Goal: Task Accomplishment & Management: Complete application form

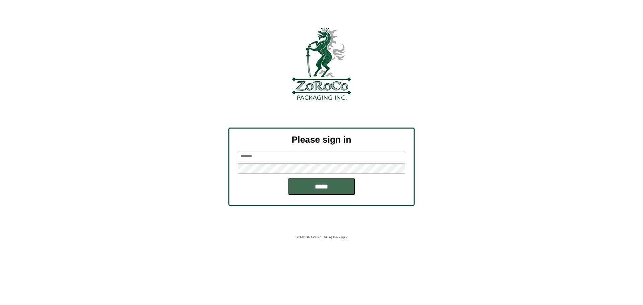
type input "******"
click at [307, 187] on input "*****" at bounding box center [321, 186] width 67 height 17
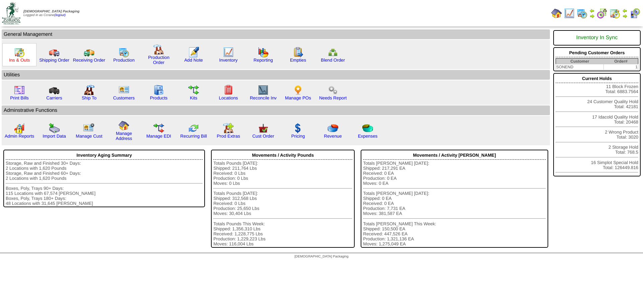
click at [23, 61] on link "Ins & Outs" at bounding box center [19, 60] width 21 height 5
click at [295, 97] on link "Manage POs" at bounding box center [298, 97] width 26 height 5
click at [230, 59] on link "Inventory" at bounding box center [228, 60] width 18 height 5
click at [21, 135] on link "Admin Reports" at bounding box center [19, 136] width 29 height 5
click at [123, 60] on link "Production" at bounding box center [123, 60] width 21 height 5
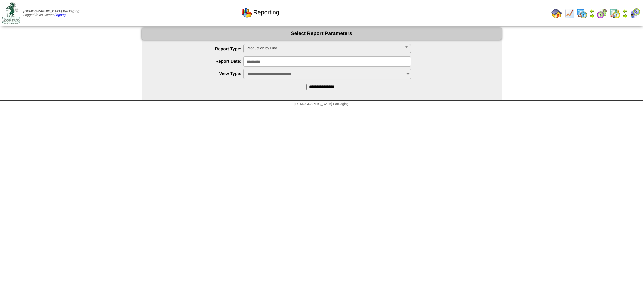
click at [265, 49] on span "Production by Line" at bounding box center [324, 48] width 155 height 8
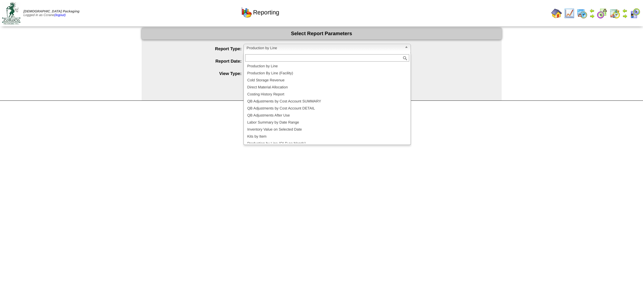
scroll to position [11, 0]
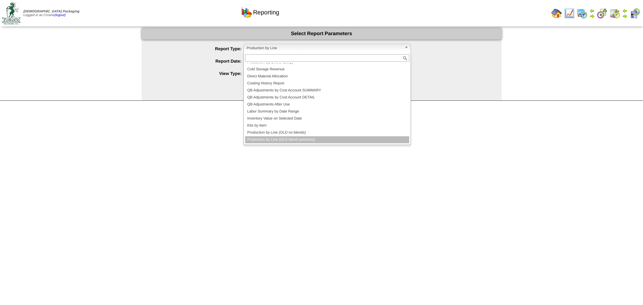
click at [270, 139] on li "Production by Line (OLD blend summary)" at bounding box center [327, 139] width 164 height 7
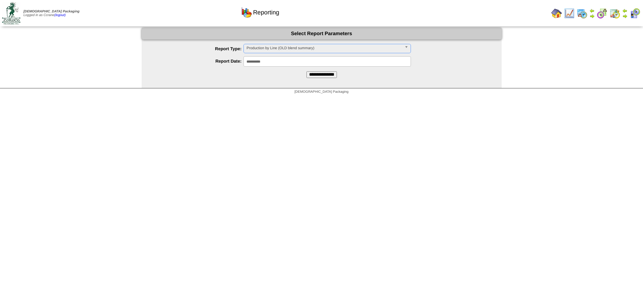
click at [273, 49] on span "Production by Line (OLD blend summary)" at bounding box center [324, 48] width 155 height 8
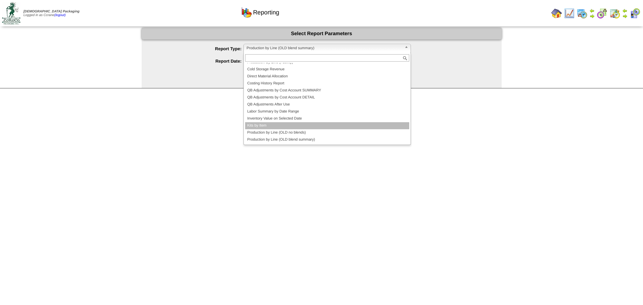
click at [275, 124] on li "Kits by Item" at bounding box center [327, 125] width 164 height 7
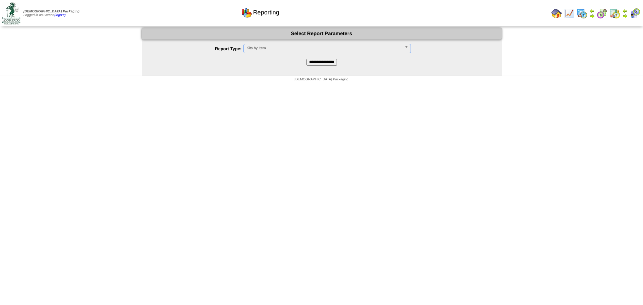
click at [319, 63] on input "**********" at bounding box center [322, 62] width 30 height 7
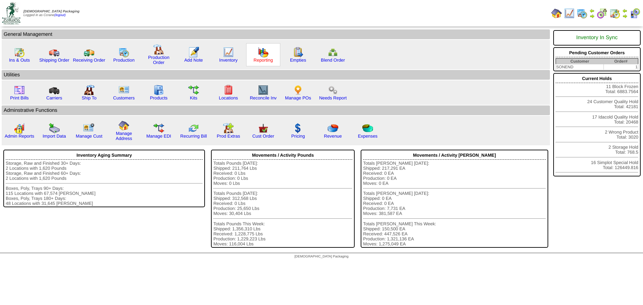
click at [262, 58] on link "Reporting" at bounding box center [263, 60] width 19 height 5
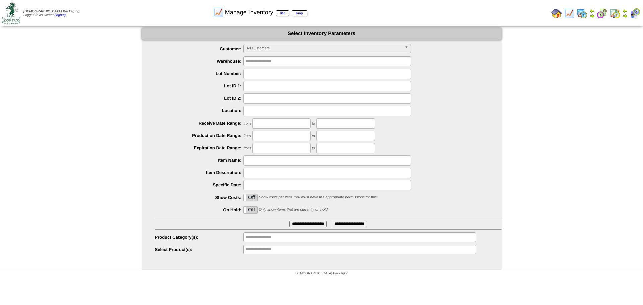
click at [263, 252] on input "**********" at bounding box center [267, 250] width 43 height 8
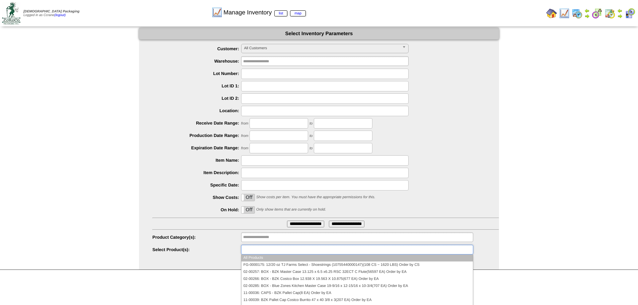
paste input "*******"
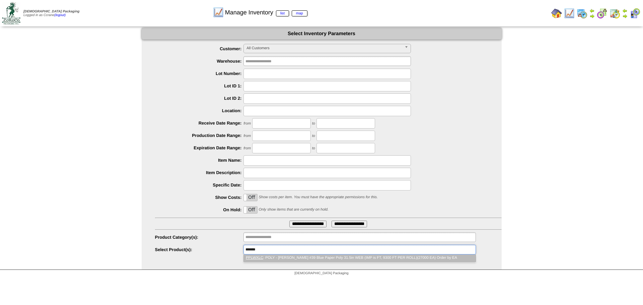
type input "*******"
click at [281, 258] on li "PPLWXLC : POLY - Lamb Weston #39 Blue Paper Poly 31.5in WEB (IMP is FT, 9300 FT…" at bounding box center [359, 258] width 231 height 7
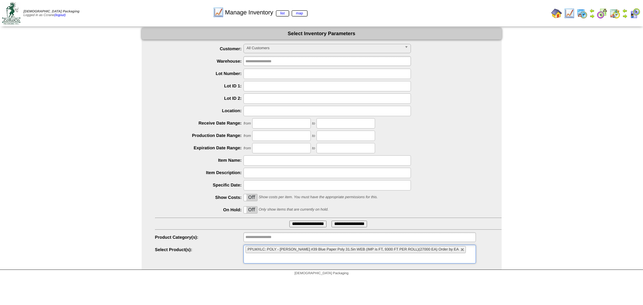
click at [297, 224] on input "**********" at bounding box center [307, 224] width 37 height 7
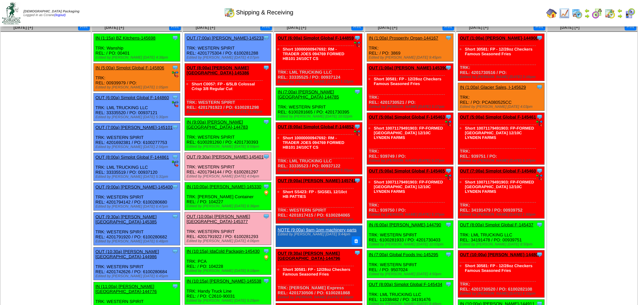
scroll to position [34, 0]
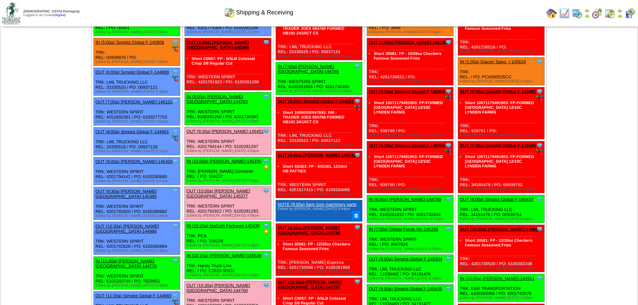
scroll to position [0, 0]
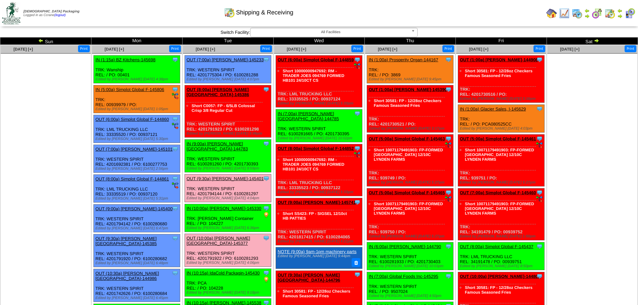
click at [598, 41] on img at bounding box center [596, 40] width 5 height 5
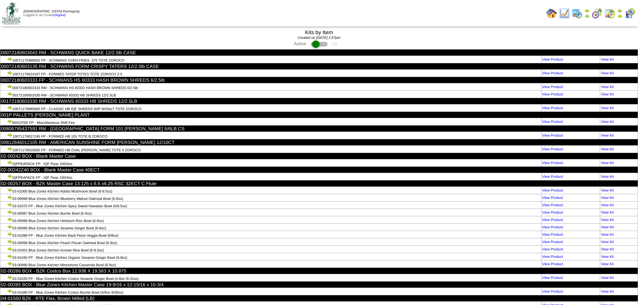
click at [259, 20] on td "Print All" at bounding box center [353, 13] width 380 height 25
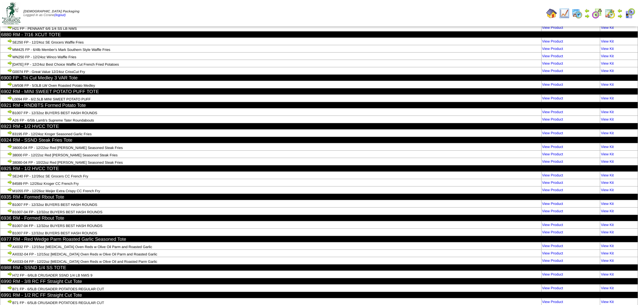
scroll to position [18024, 0]
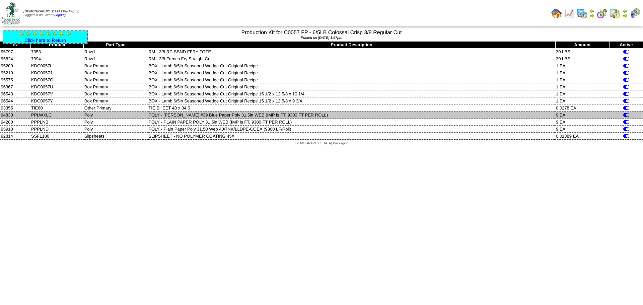
click at [48, 113] on td "PPLWXLC" at bounding box center [56, 115] width 53 height 7
copy td "PPLWXLC"
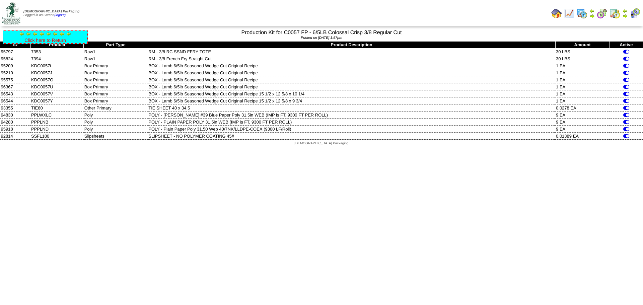
click at [39, 39] on link "Click here to Return" at bounding box center [45, 40] width 42 height 5
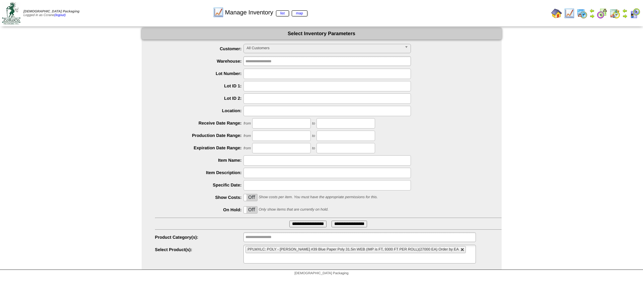
click at [461, 250] on link at bounding box center [463, 250] width 4 height 4
type input "**********"
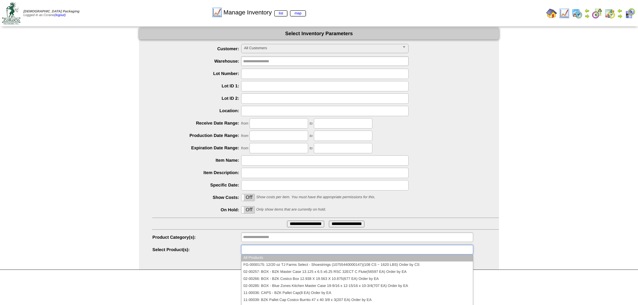
paste input "*******"
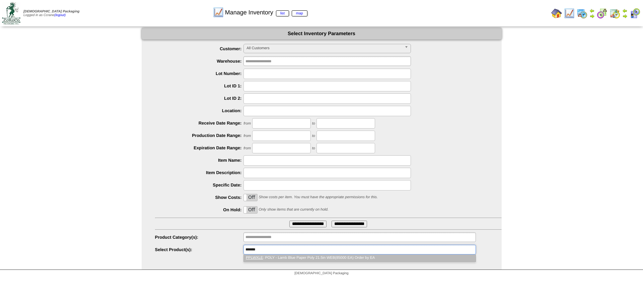
type input "*******"
click at [281, 257] on li "PPLWXLE : POLY - Lamb Blue Paper Poly 21.5in WEB(85000 EA) Order by EA" at bounding box center [359, 258] width 231 height 7
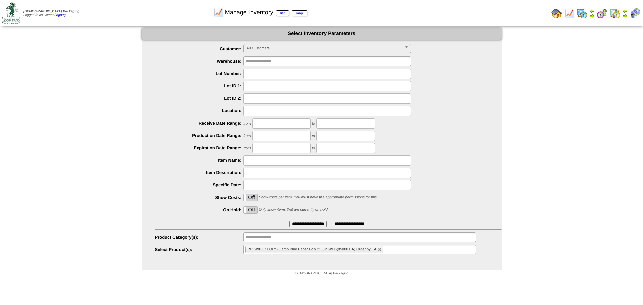
click at [384, 249] on ul "PPLWXLE: POLY - Lamb Blue Paper Poly 21.5in WEB(85000 EA) Order by EA" at bounding box center [360, 250] width 232 height 10
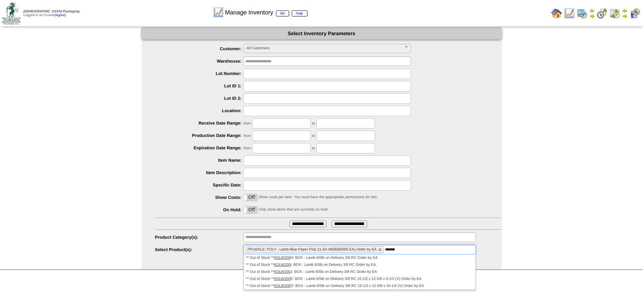
type input "*******"
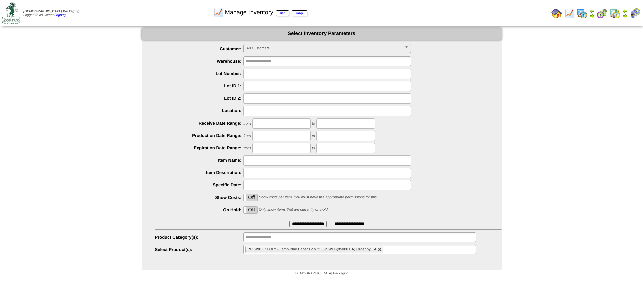
click at [379, 249] on link at bounding box center [380, 250] width 4 height 4
type input "**********"
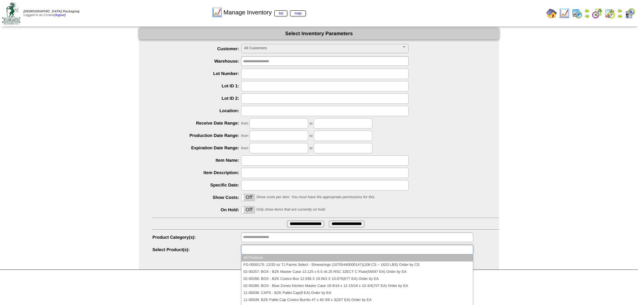
paste input "******"
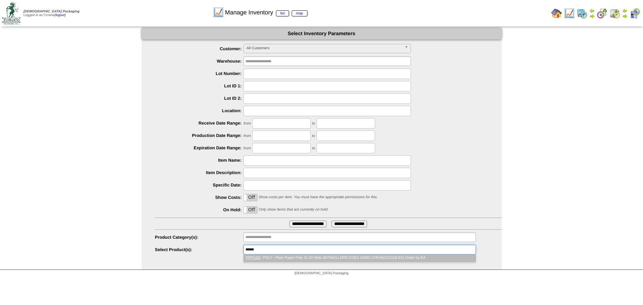
type input "******"
click at [290, 259] on li "PPPLND : POLY - Plain Paper Poly 31.50 Web 40/7NK/LLDPE-COEX (9300 LF/Roll)(212…" at bounding box center [359, 258] width 231 height 7
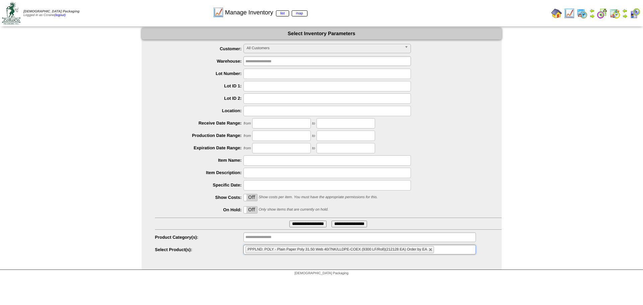
click at [292, 225] on input "**********" at bounding box center [307, 224] width 37 height 7
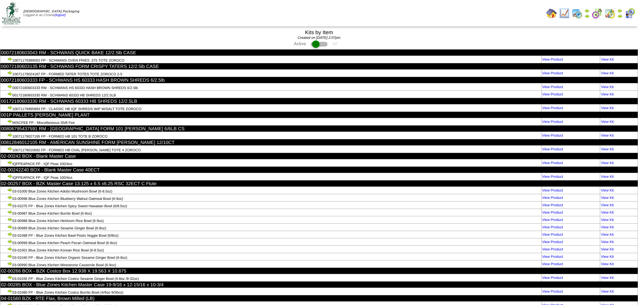
click at [206, 10] on td "Print All" at bounding box center [353, 13] width 380 height 25
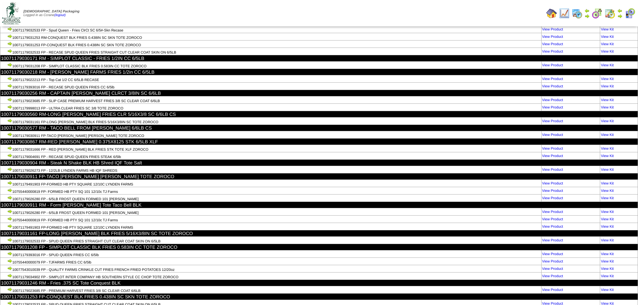
scroll to position [17583, 0]
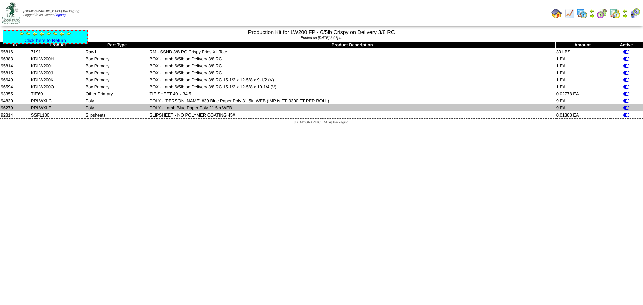
click at [47, 106] on td "PPLWXLE" at bounding box center [57, 108] width 55 height 7
copy td "PPLWXLE"
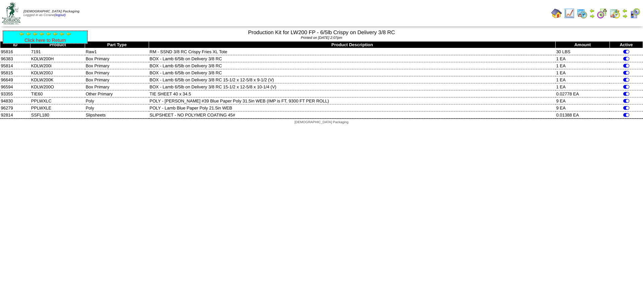
click at [51, 40] on link "Click here to Return" at bounding box center [45, 40] width 42 height 5
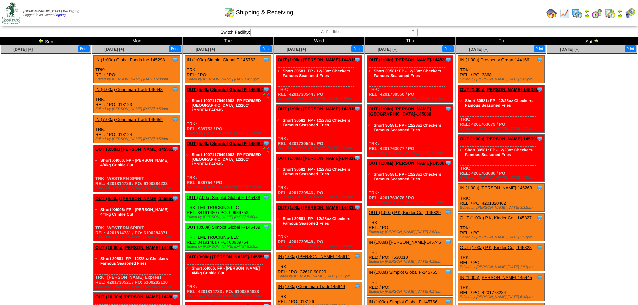
click at [598, 41] on img at bounding box center [596, 40] width 5 height 5
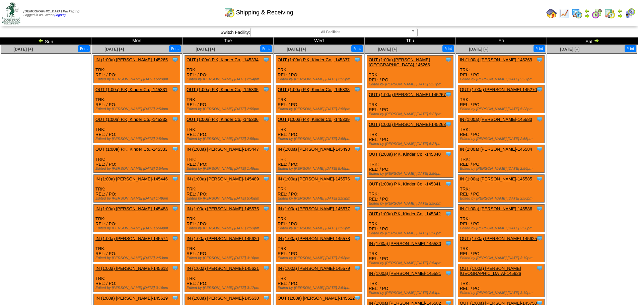
click at [117, 47] on div "[DATE] [+]" at bounding box center [114, 49] width 45 height 8
click at [116, 48] on span "[DATE] [+]" at bounding box center [114, 49] width 19 height 5
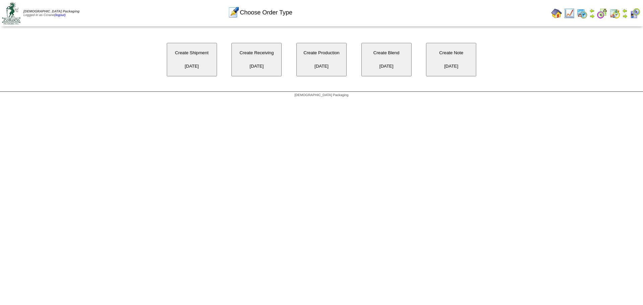
click at [247, 66] on button "Create Receiving [DATE]" at bounding box center [256, 60] width 50 height 34
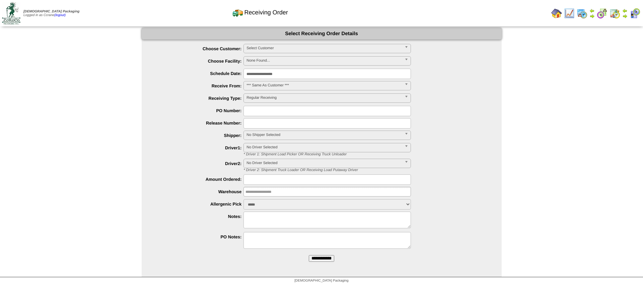
click at [258, 47] on span "Select Customer" at bounding box center [324, 48] width 155 height 8
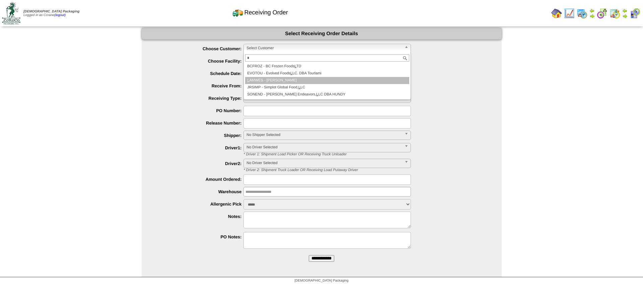
type input "*"
click at [270, 81] on li "L AMWES - [PERSON_NAME]" at bounding box center [327, 80] width 164 height 7
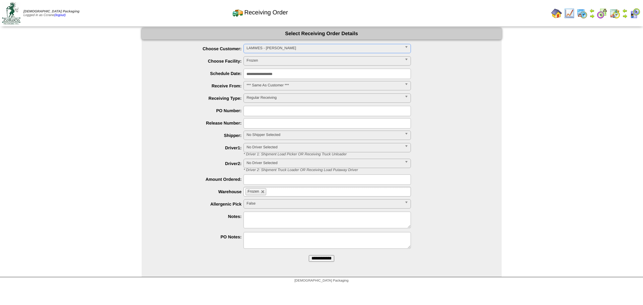
click at [309, 255] on input "**********" at bounding box center [321, 258] width 25 height 7
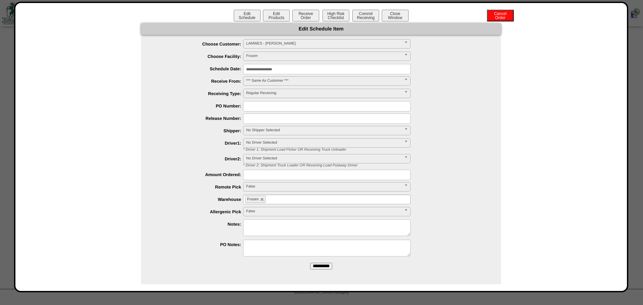
click at [396, 22] on div "Edit Schedule Edit Products Receive Order High Risk Checklist Commit Receiving …" at bounding box center [321, 16] width 598 height 13
click at [396, 19] on button "Close Window" at bounding box center [395, 16] width 27 height 12
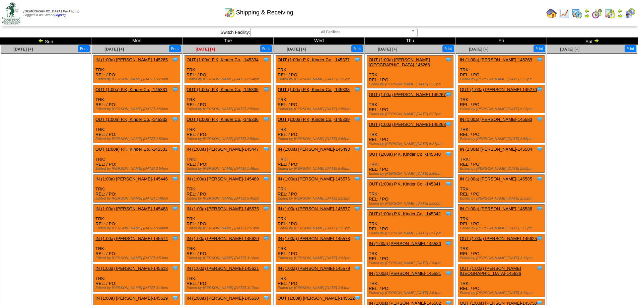
click at [204, 49] on span "Aug 26 [+]" at bounding box center [205, 49] width 19 height 5
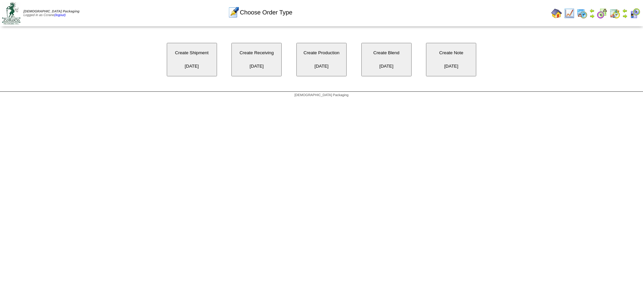
click at [268, 57] on button "Create Receiving [DATE]" at bounding box center [256, 60] width 50 height 34
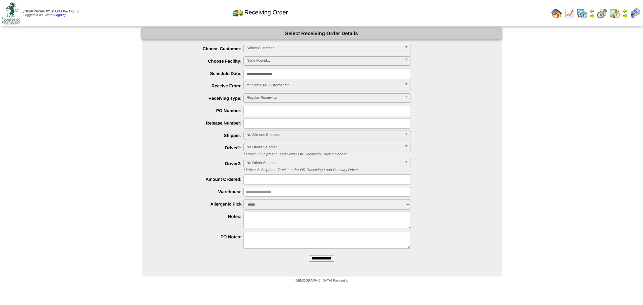
click at [271, 50] on span "Select Customer" at bounding box center [324, 48] width 155 height 8
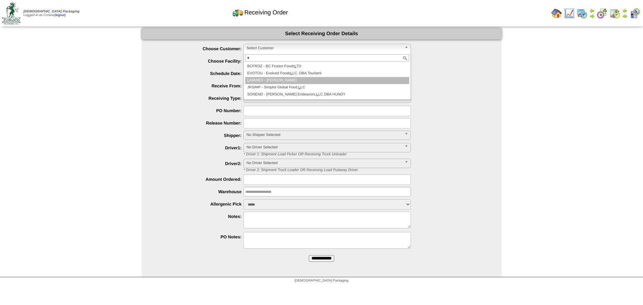
type input "*"
click at [277, 82] on li "L AMWES - [PERSON_NAME]" at bounding box center [327, 80] width 164 height 7
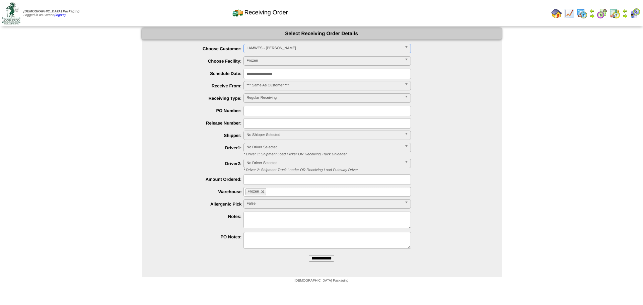
click at [309, 255] on input "**********" at bounding box center [321, 258] width 25 height 7
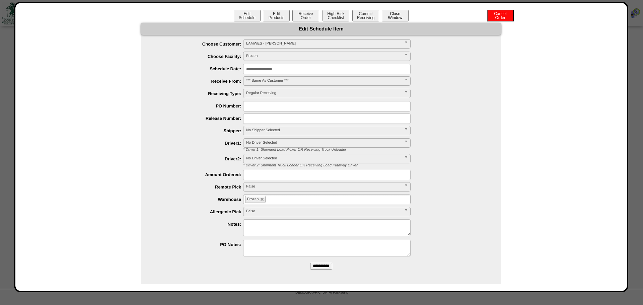
click at [400, 21] on button "Close Window" at bounding box center [395, 16] width 27 height 12
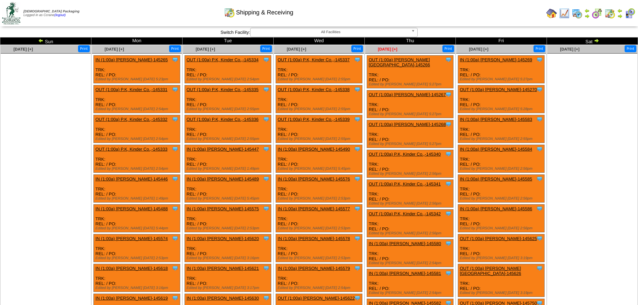
click at [386, 50] on span "Aug 28 [+]" at bounding box center [387, 49] width 19 height 5
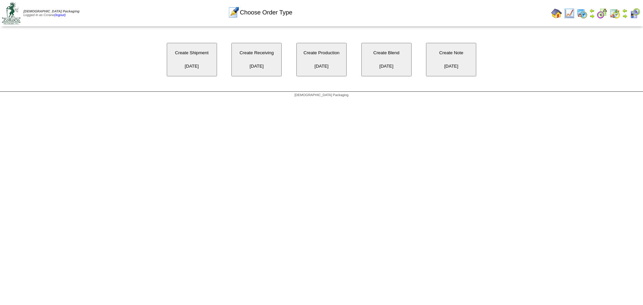
click at [253, 59] on button "Create Receiving [DATE]" at bounding box center [256, 60] width 50 height 34
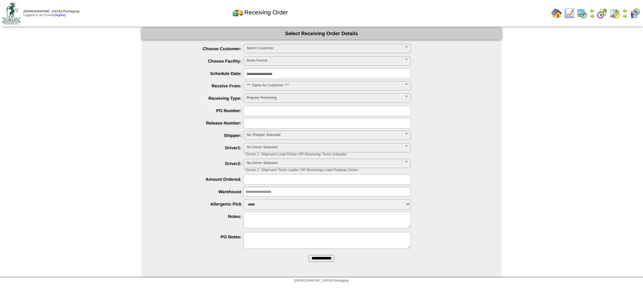
click at [262, 52] on span "Select Customer" at bounding box center [324, 48] width 155 height 8
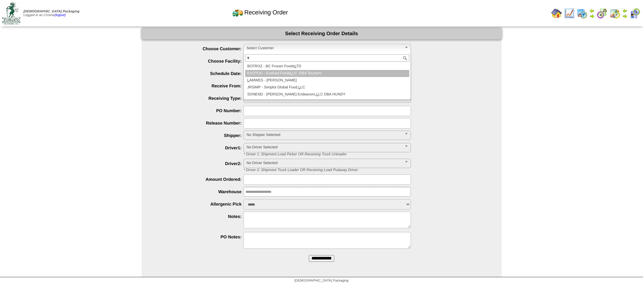
type input "*"
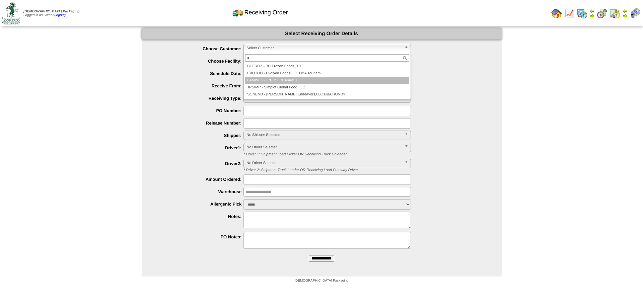
click at [266, 80] on li "L AMWES - [PERSON_NAME]" at bounding box center [327, 80] width 164 height 7
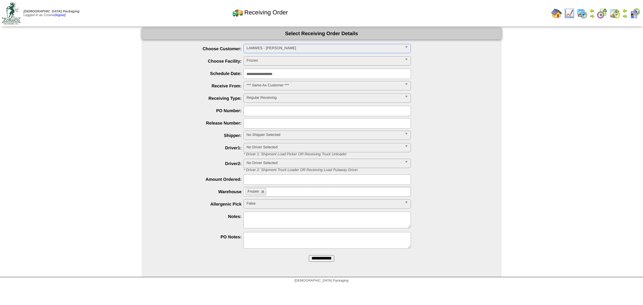
click at [309, 255] on input "**********" at bounding box center [321, 258] width 25 height 7
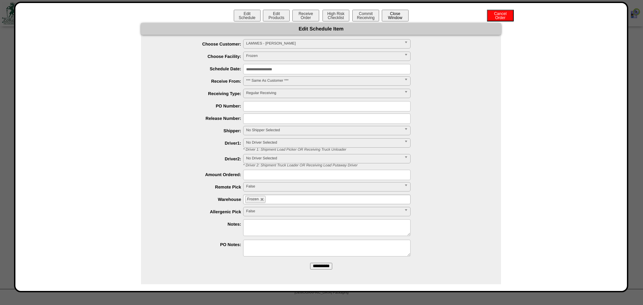
click at [405, 20] on button "Close Window" at bounding box center [395, 16] width 27 height 12
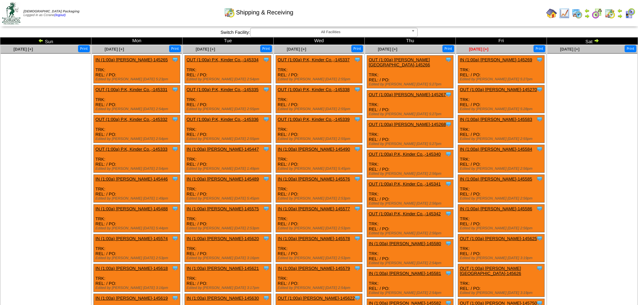
click at [477, 51] on span "Aug 29 [+]" at bounding box center [478, 49] width 19 height 5
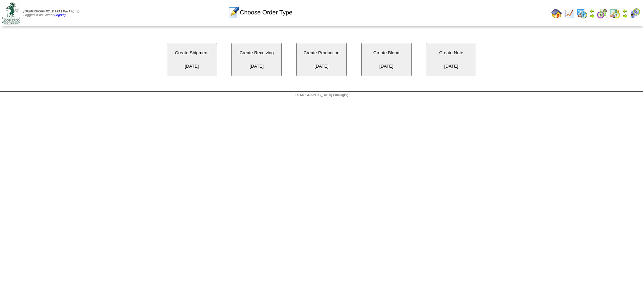
click at [198, 62] on button "Create Shipment [DATE]" at bounding box center [192, 60] width 50 height 34
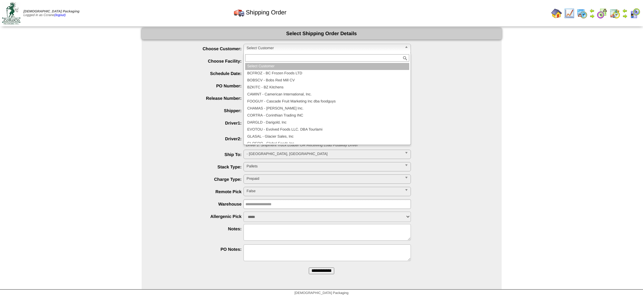
click at [265, 50] on span "Select Customer" at bounding box center [324, 48] width 155 height 8
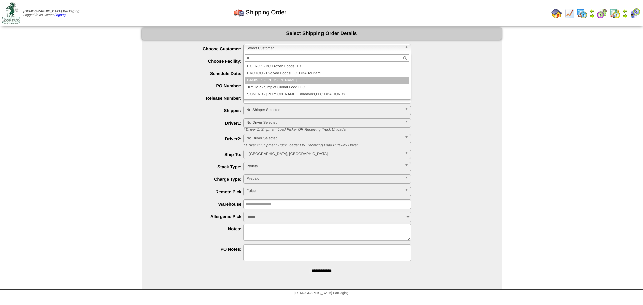
type input "*"
click at [274, 82] on li "L AMWES - [PERSON_NAME]" at bounding box center [327, 80] width 164 height 7
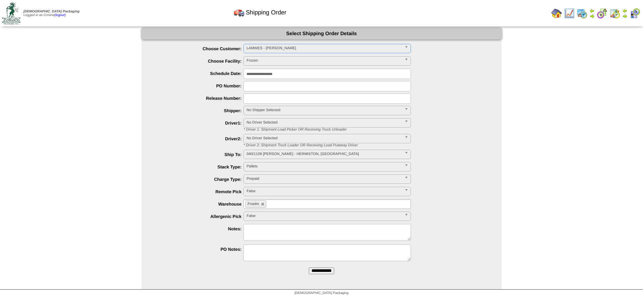
click at [309, 268] on input "**********" at bounding box center [321, 271] width 25 height 7
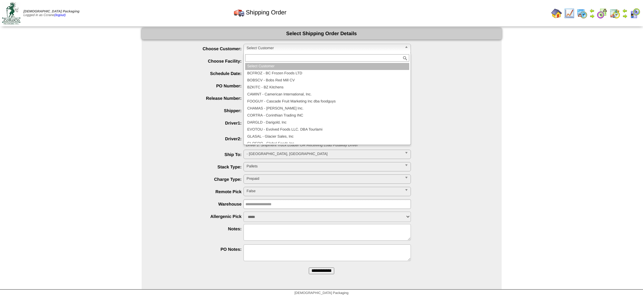
click at [261, 49] on span "Select Customer" at bounding box center [324, 48] width 155 height 8
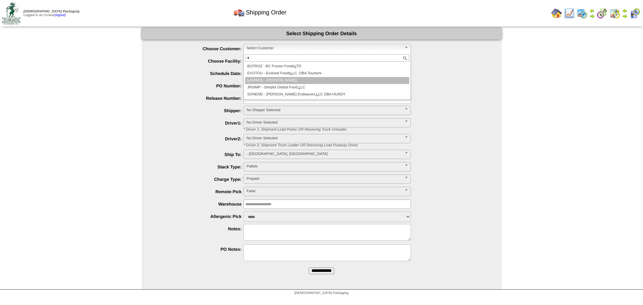
type input "*"
click at [280, 81] on li "L AMWES - [PERSON_NAME]" at bounding box center [327, 80] width 164 height 7
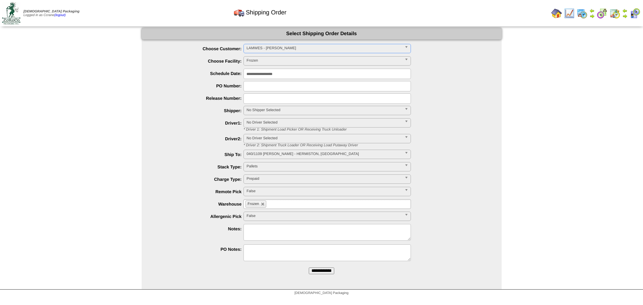
click at [309, 268] on input "**********" at bounding box center [321, 271] width 25 height 7
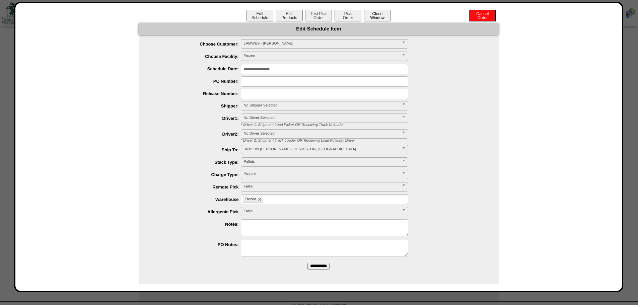
click at [378, 17] on button "Close Window" at bounding box center [377, 16] width 27 height 12
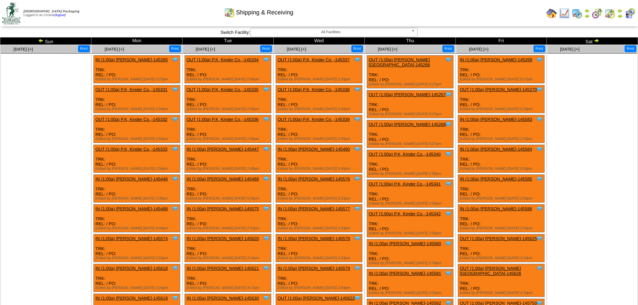
click at [40, 40] on img at bounding box center [40, 40] width 5 height 5
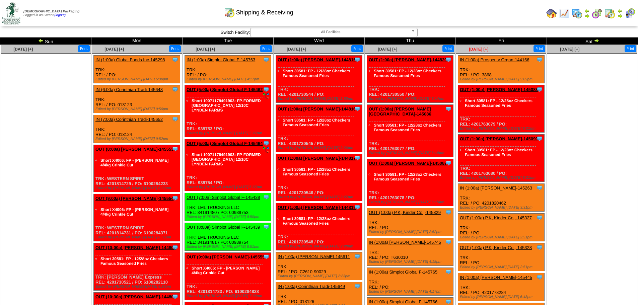
click at [472, 50] on span "Aug 22 [+]" at bounding box center [478, 49] width 19 height 5
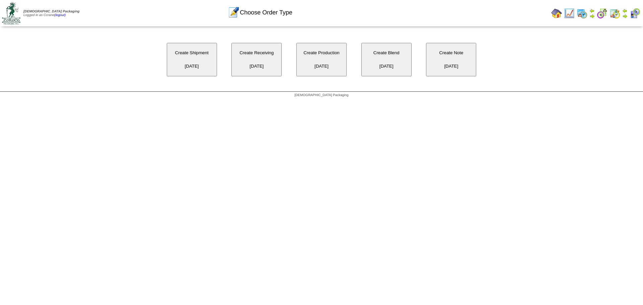
click at [247, 65] on button "Create Receiving [DATE]" at bounding box center [256, 60] width 50 height 34
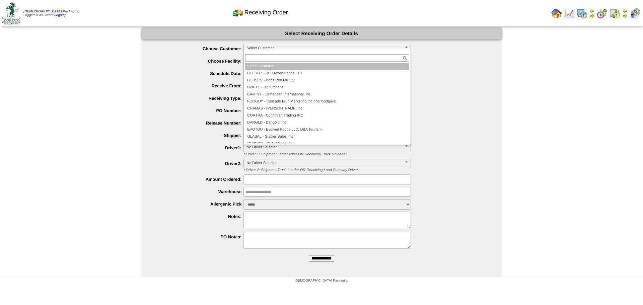
click at [262, 47] on span "Select Customer" at bounding box center [324, 48] width 155 height 8
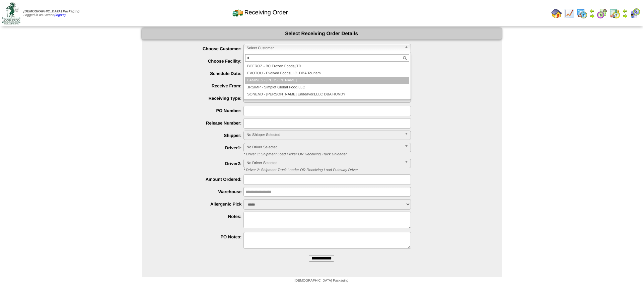
type input "*"
click at [264, 80] on li "L AMWES - [PERSON_NAME]" at bounding box center [327, 80] width 164 height 7
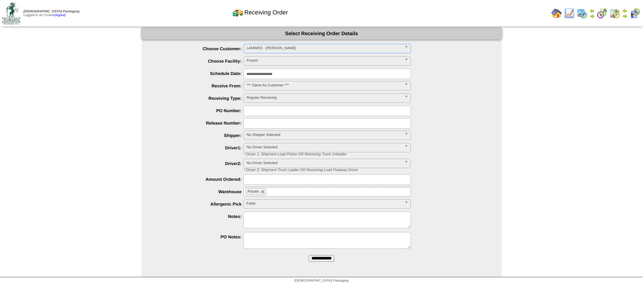
click at [309, 255] on input "**********" at bounding box center [321, 258] width 25 height 7
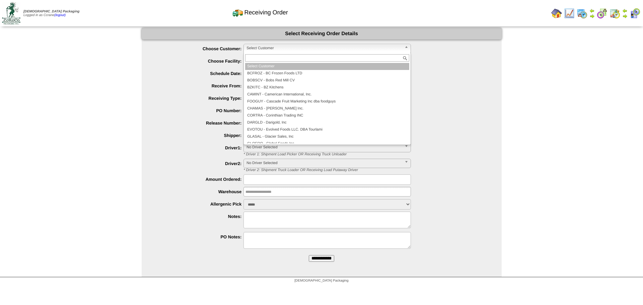
click at [245, 47] on link "Select Customer" at bounding box center [328, 48] width 168 height 9
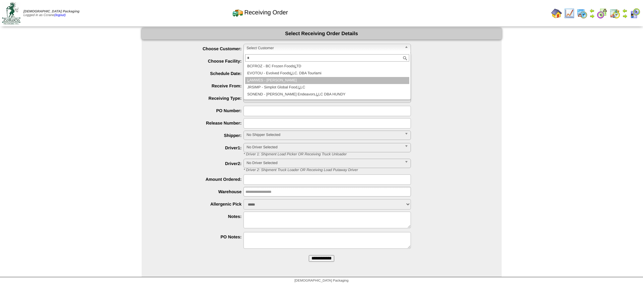
type input "*"
click at [263, 80] on li "L AMWES - [PERSON_NAME]" at bounding box center [327, 80] width 164 height 7
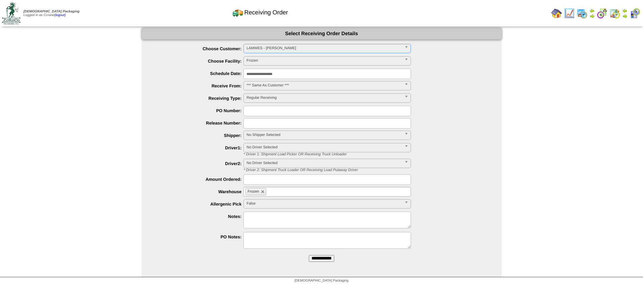
click at [309, 255] on input "**********" at bounding box center [321, 258] width 25 height 7
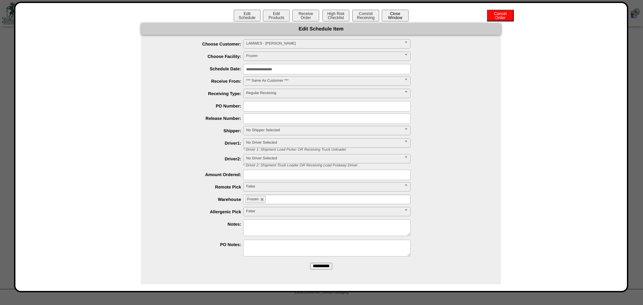
click at [395, 19] on button "Close Window" at bounding box center [395, 16] width 27 height 12
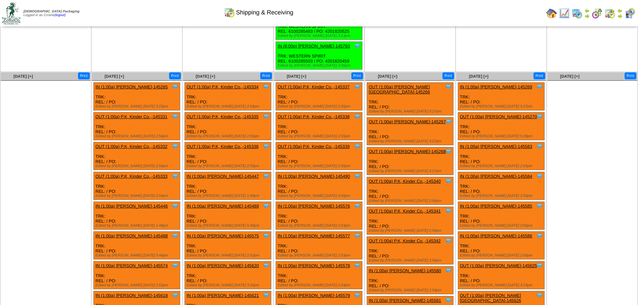
scroll to position [838, 0]
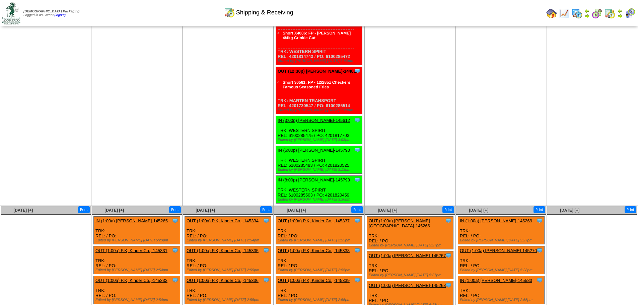
click at [107, 213] on div "Aug 25 [+]" at bounding box center [114, 210] width 45 height 8
click at [109, 211] on span "Aug 25 [+]" at bounding box center [114, 210] width 19 height 5
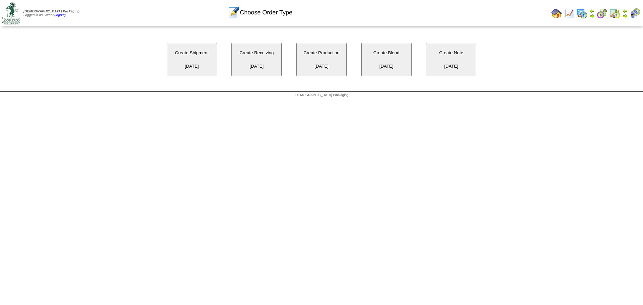
click at [252, 69] on button "Create Receiving [DATE]" at bounding box center [256, 60] width 50 height 34
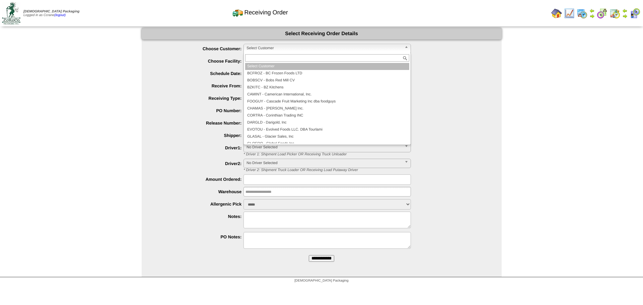
click at [258, 50] on span "Select Customer" at bounding box center [324, 48] width 155 height 8
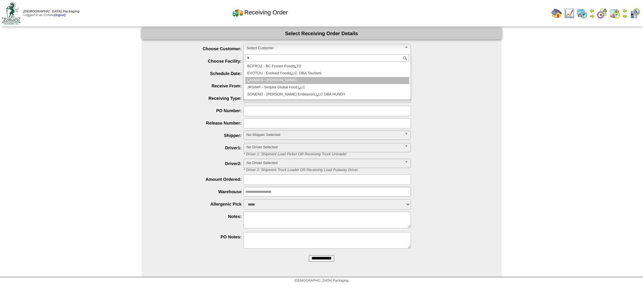
type input "*"
click at [275, 82] on li "L AMWES - [PERSON_NAME]" at bounding box center [327, 80] width 164 height 7
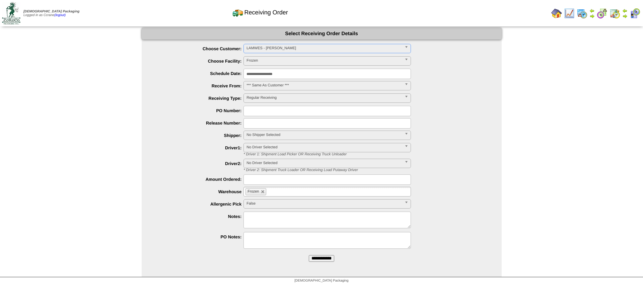
click at [309, 255] on input "**********" at bounding box center [321, 258] width 25 height 7
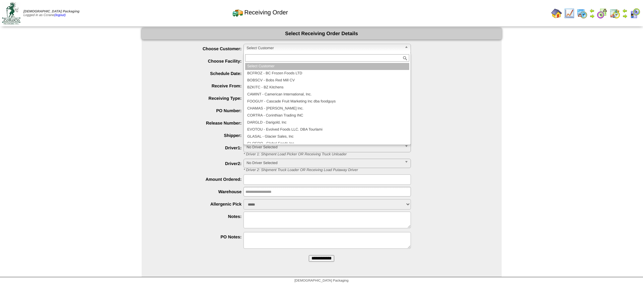
click at [292, 51] on span "Select Customer" at bounding box center [324, 48] width 155 height 8
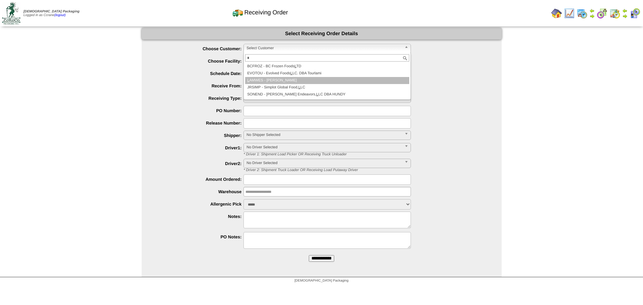
type input "*"
click at [296, 80] on li "L AMWES - Lamb-Weston" at bounding box center [327, 80] width 164 height 7
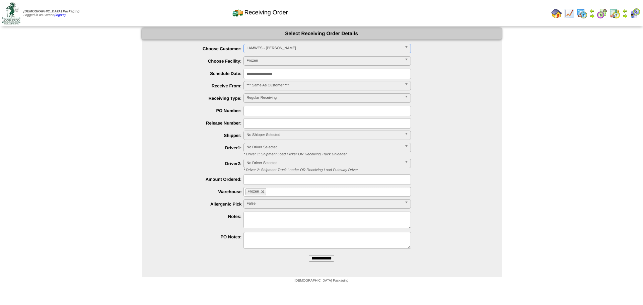
click at [309, 255] on input "**********" at bounding box center [321, 258] width 25 height 7
click at [276, 47] on span "Select Customer" at bounding box center [324, 48] width 155 height 8
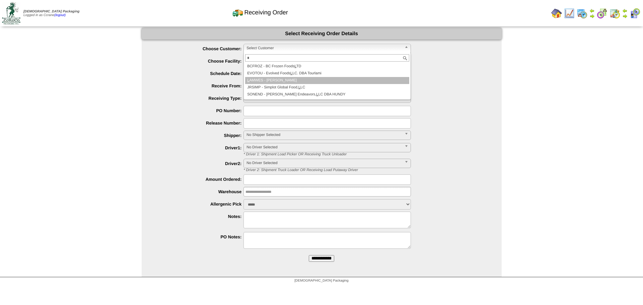
type input "*"
click at [284, 83] on li "L AMWES - Lamb-Weston" at bounding box center [327, 80] width 164 height 7
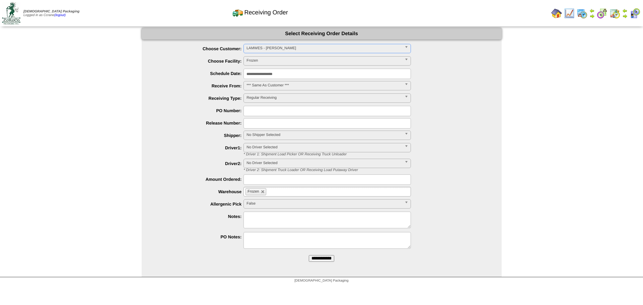
click at [309, 255] on input "**********" at bounding box center [321, 258] width 25 height 7
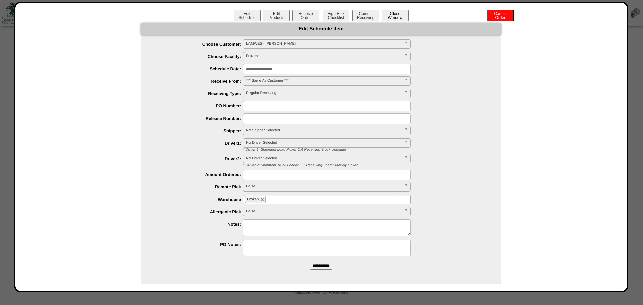
click at [387, 18] on button "Close Window" at bounding box center [395, 16] width 27 height 12
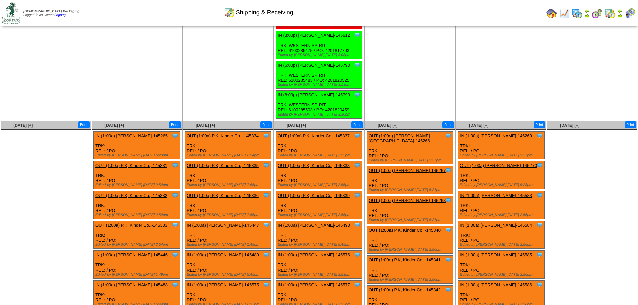
scroll to position [972, 0]
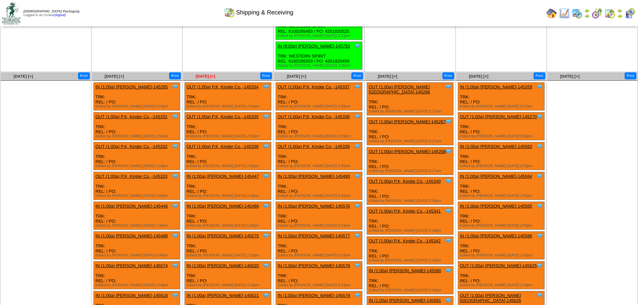
click at [205, 78] on span "Aug 26 [+]" at bounding box center [205, 76] width 19 height 5
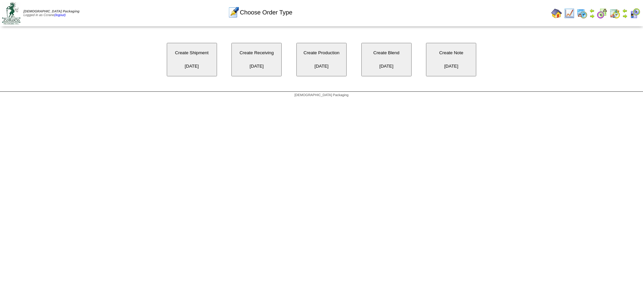
click at [263, 74] on button "Create Receiving [DATE]" at bounding box center [256, 60] width 50 height 34
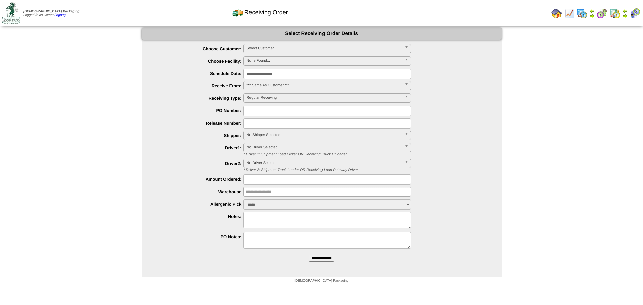
click at [272, 48] on span "Select Customer" at bounding box center [324, 48] width 155 height 8
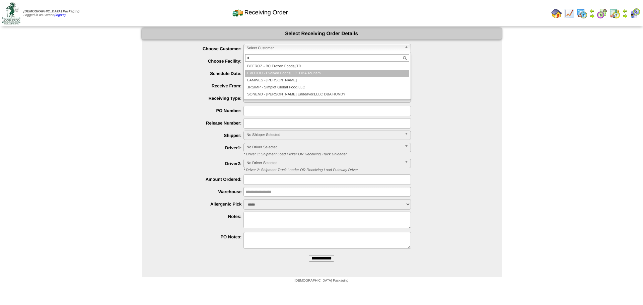
type input "*"
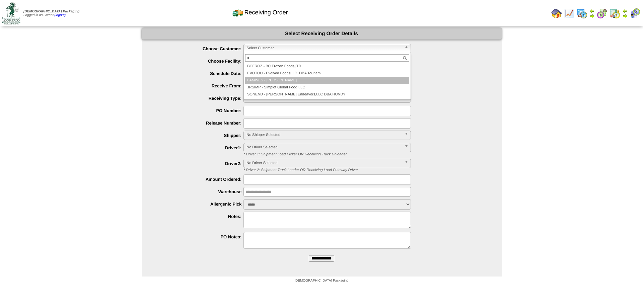
click at [280, 79] on li "L AMWES - Lamb-Weston" at bounding box center [327, 80] width 164 height 7
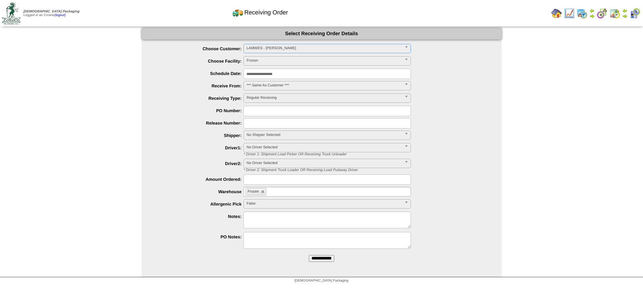
click at [309, 255] on input "**********" at bounding box center [321, 258] width 25 height 7
click at [271, 46] on span "Select Customer" at bounding box center [324, 48] width 155 height 8
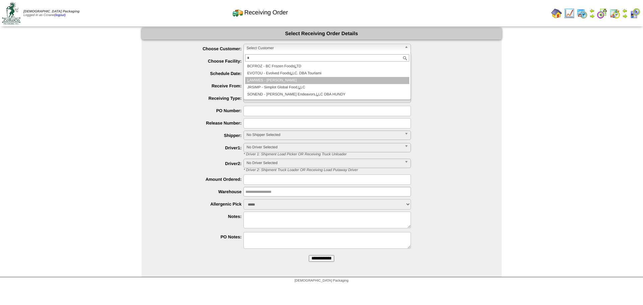
type input "*"
click at [288, 81] on li "L AMWES - [PERSON_NAME]" at bounding box center [327, 80] width 164 height 7
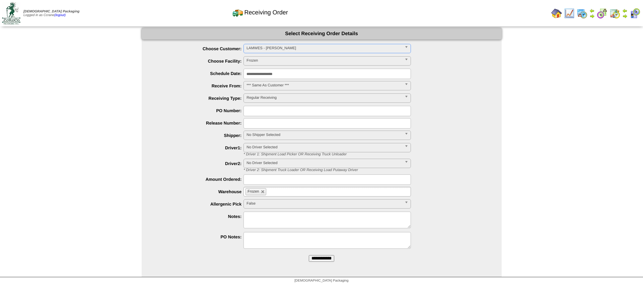
click at [309, 255] on input "**********" at bounding box center [321, 258] width 25 height 7
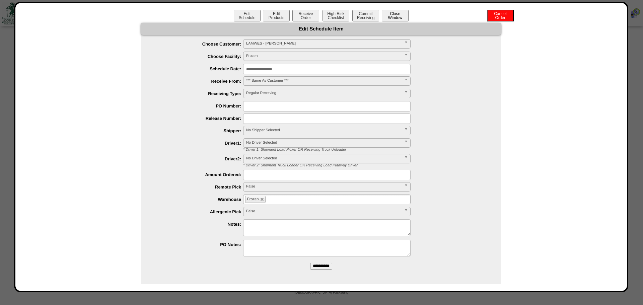
click at [394, 16] on button "Close Window" at bounding box center [395, 16] width 27 height 12
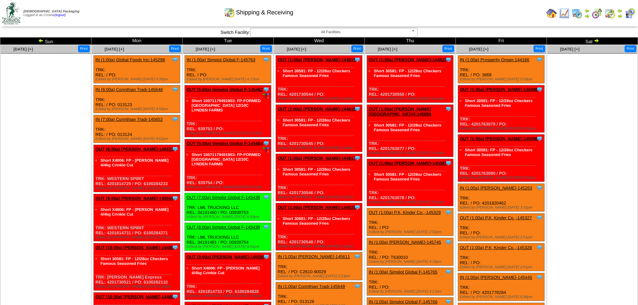
click at [599, 41] on td "Sat" at bounding box center [592, 41] width 91 height 7
click at [595, 41] on img at bounding box center [596, 40] width 5 height 5
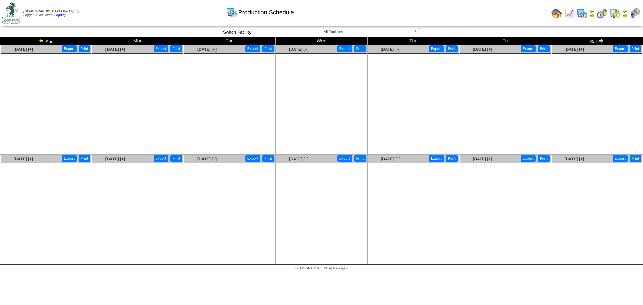
click at [37, 38] on td "Sun" at bounding box center [46, 41] width 92 height 7
click at [40, 39] on img at bounding box center [41, 40] width 5 height 5
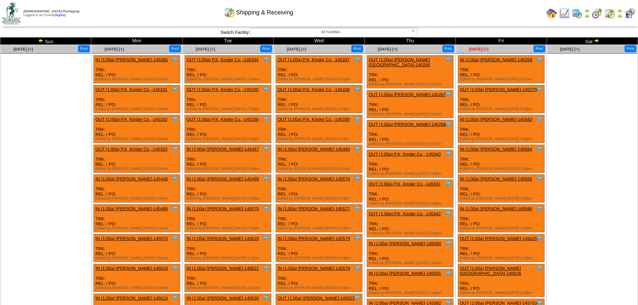
click at [481, 51] on span "Aug 29 [+]" at bounding box center [478, 49] width 19 height 5
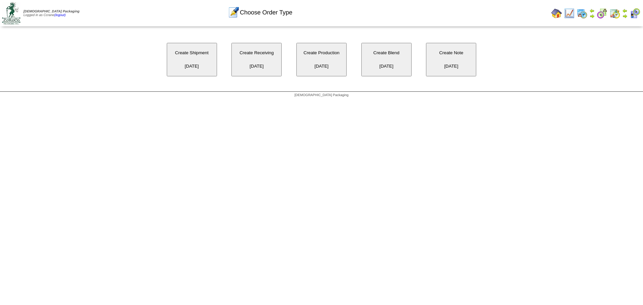
click at [202, 62] on button "Create Shipment [DATE]" at bounding box center [192, 60] width 50 height 34
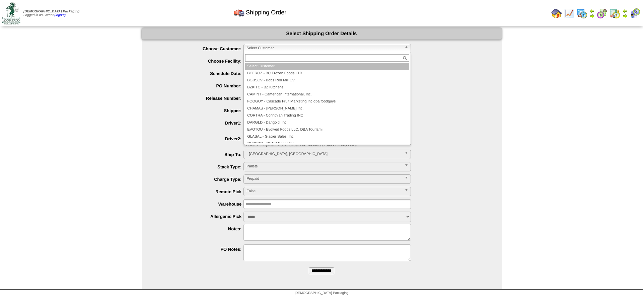
click at [254, 47] on span "Select Customer" at bounding box center [324, 48] width 155 height 8
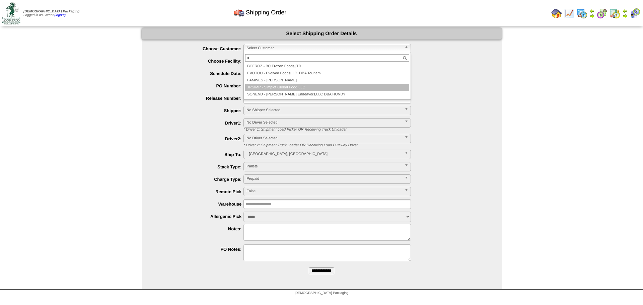
type input "*"
click at [268, 84] on li "JRSIMP - Simplot Global Food, L LC" at bounding box center [327, 87] width 164 height 7
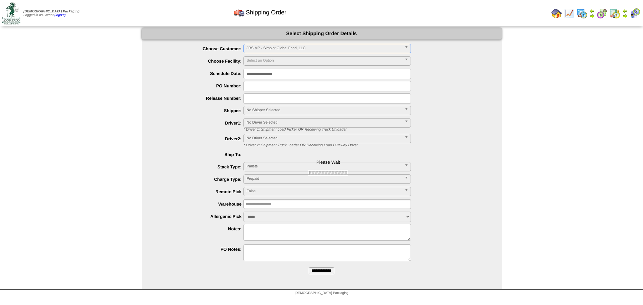
click at [261, 51] on span "JRSIMP - Simplot Global Food, LLC" at bounding box center [324, 48] width 155 height 8
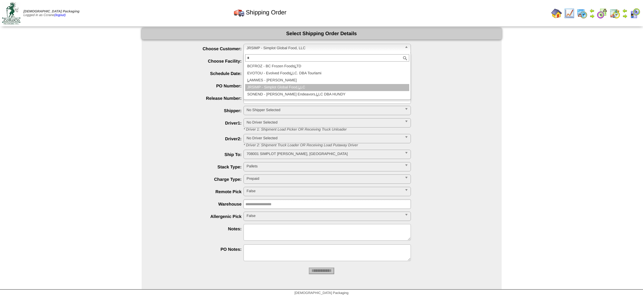
type input "*"
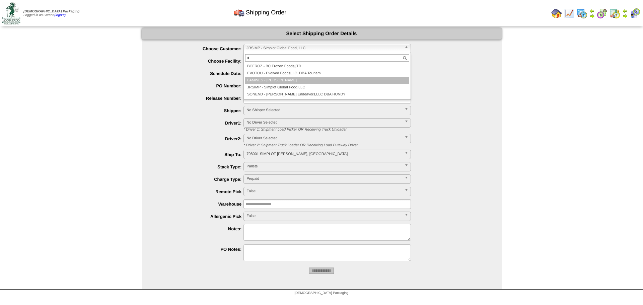
click at [263, 82] on li "L AMWES - Lamb-Weston" at bounding box center [327, 80] width 164 height 7
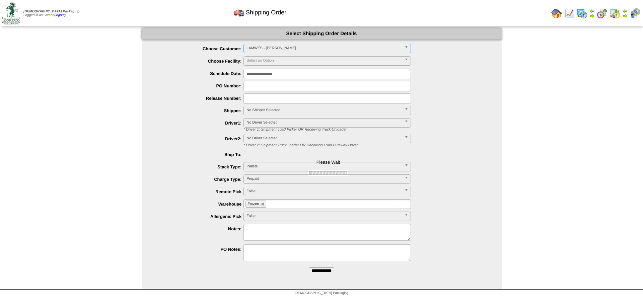
type input "**********"
click at [309, 268] on input "**********" at bounding box center [321, 271] width 25 height 7
click at [256, 51] on span "Select Customer" at bounding box center [324, 48] width 155 height 8
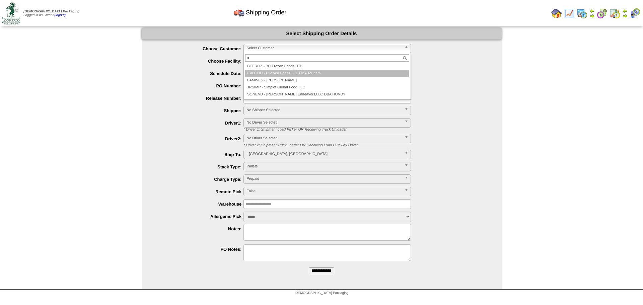
type input "*"
click at [271, 76] on li "EVOTOU - Evolved Foods L LC. DBA Tourlami" at bounding box center [327, 73] width 164 height 7
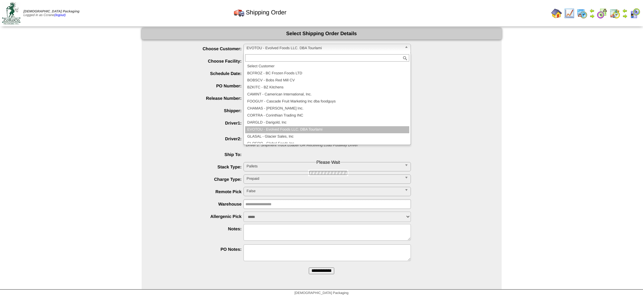
click at [261, 49] on span "EVOTOU - Evolved Foods LLC. DBA Tourlami" at bounding box center [324, 48] width 155 height 8
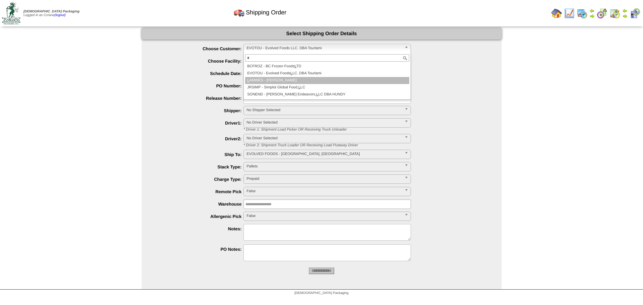
type input "*"
drag, startPoint x: 270, startPoint y: 80, endPoint x: 327, endPoint y: 80, distance: 57.0
click at [270, 80] on li "L AMWES - [PERSON_NAME]" at bounding box center [327, 80] width 164 height 7
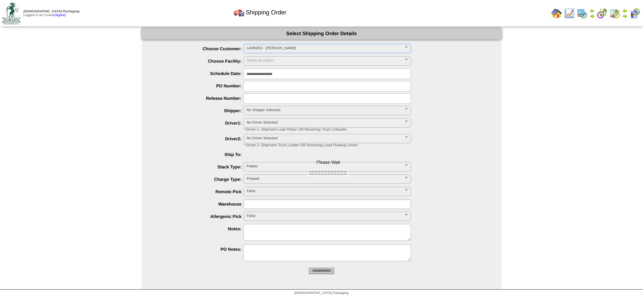
type input "**********"
click at [309, 268] on input "**********" at bounding box center [321, 271] width 25 height 7
click at [266, 49] on span "Select Customer" at bounding box center [324, 48] width 155 height 8
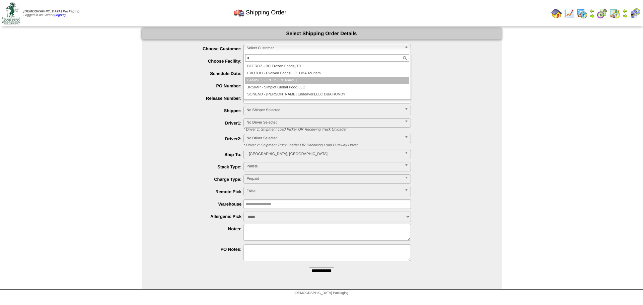
type input "*"
drag, startPoint x: 280, startPoint y: 79, endPoint x: 309, endPoint y: 84, distance: 29.8
click at [280, 79] on li "L AMWES - [PERSON_NAME]" at bounding box center [327, 80] width 164 height 7
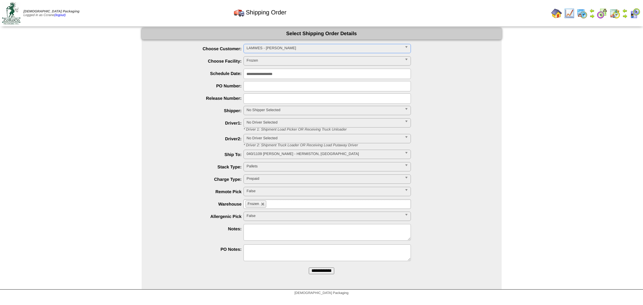
click at [309, 268] on input "**********" at bounding box center [321, 271] width 25 height 7
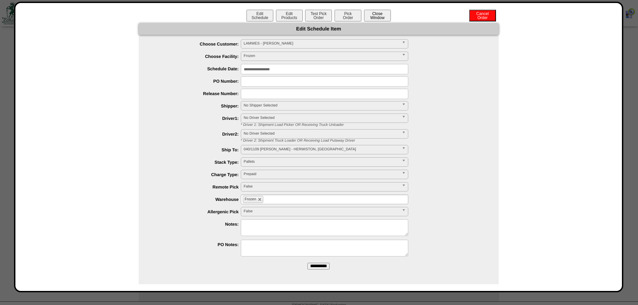
click at [375, 18] on button "Close Window" at bounding box center [377, 16] width 27 height 12
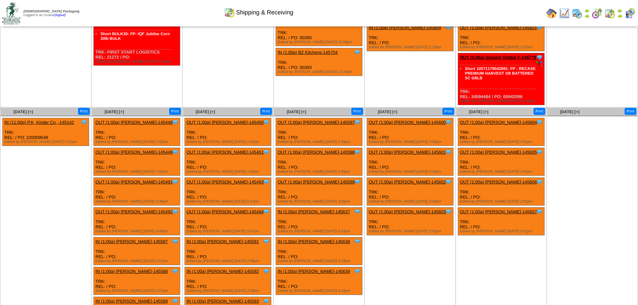
scroll to position [469, 0]
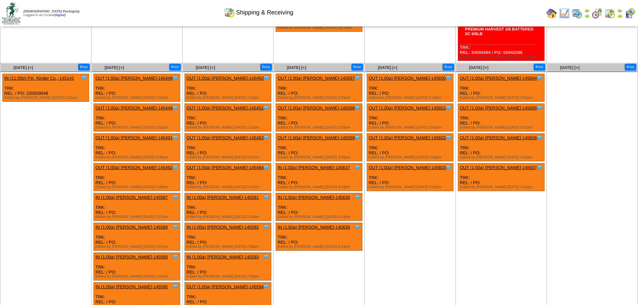
click at [115, 65] on div "[DATE] [+]" at bounding box center [114, 68] width 45 height 8
click at [112, 65] on span "Sep 01 [+]" at bounding box center [114, 67] width 19 height 5
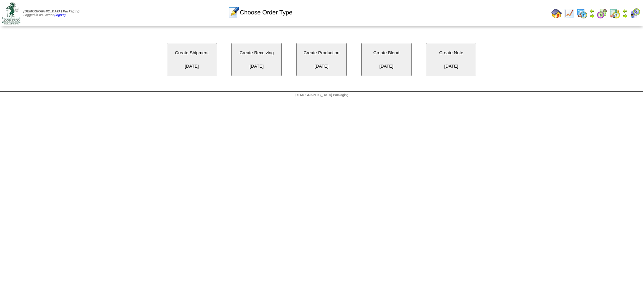
click at [200, 57] on button "Create Shipment [DATE]" at bounding box center [192, 60] width 50 height 34
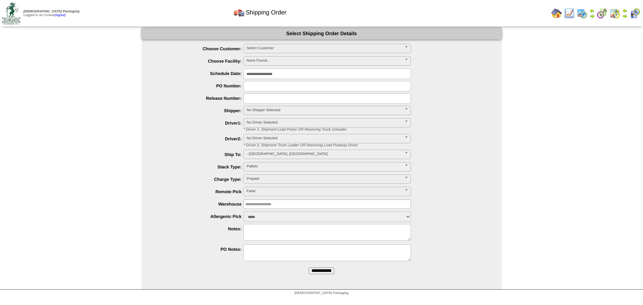
click at [249, 50] on span "Select Customer" at bounding box center [324, 48] width 155 height 8
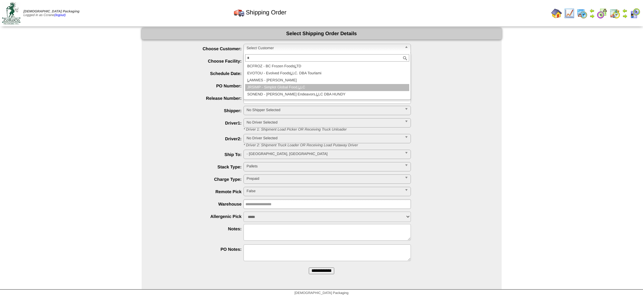
type input "*"
click at [269, 86] on li "JRSIMP - Simplot Global Food, L LC" at bounding box center [327, 87] width 164 height 7
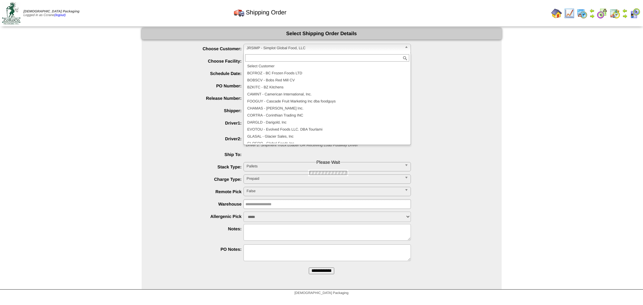
scroll to position [46, 0]
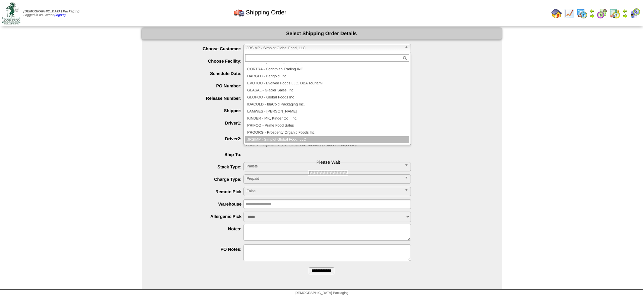
click at [260, 47] on span "JRSIMP - Simplot Global Food, LLC" at bounding box center [324, 48] width 155 height 8
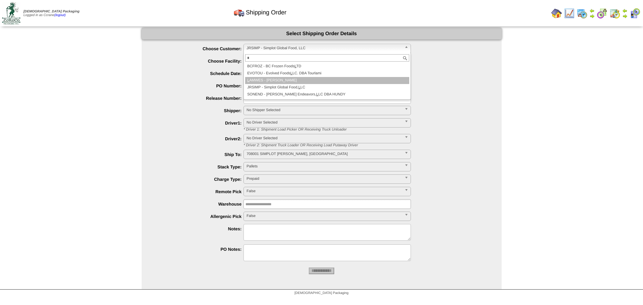
type input "*"
click at [276, 79] on li "L AMWES - Lamb-Weston" at bounding box center [327, 80] width 164 height 7
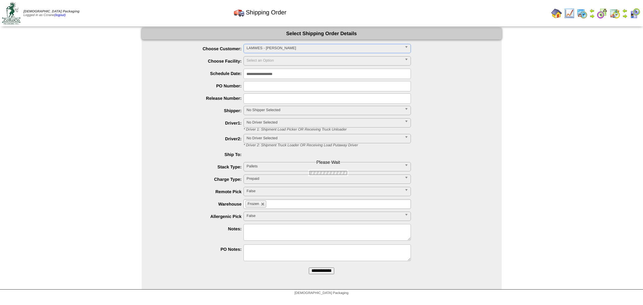
type input "**********"
click at [309, 268] on input "**********" at bounding box center [321, 271] width 25 height 7
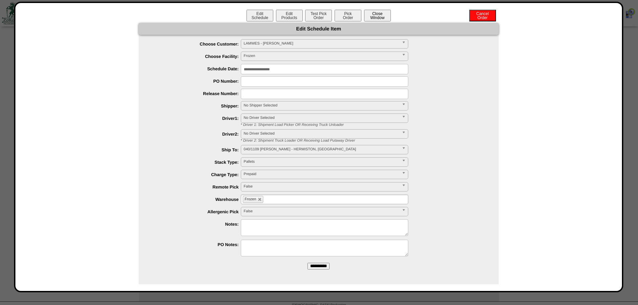
click at [383, 20] on button "Close Window" at bounding box center [377, 16] width 27 height 12
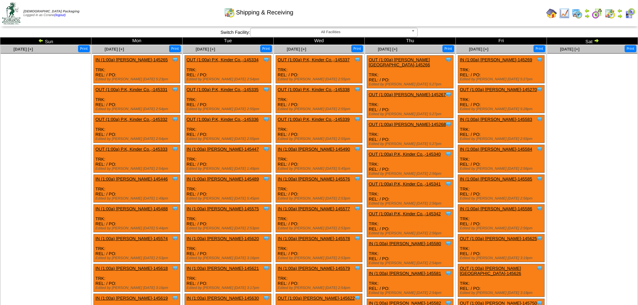
click at [595, 41] on img at bounding box center [596, 40] width 5 height 5
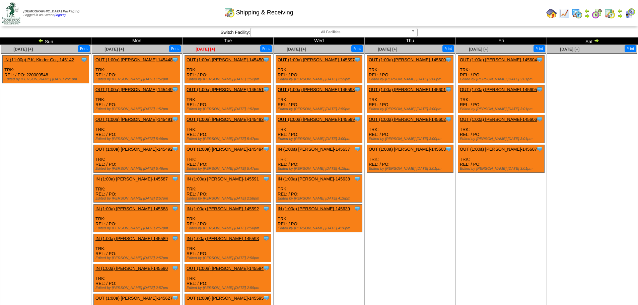
click at [201, 50] on span "Sep 02 [+]" at bounding box center [205, 49] width 19 height 5
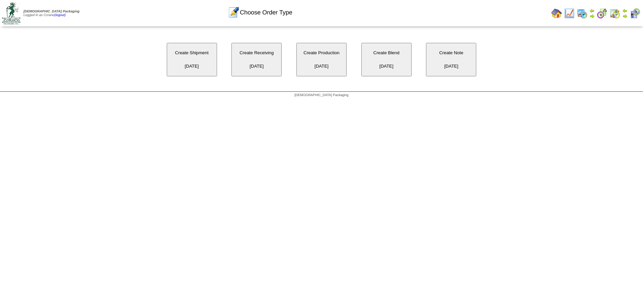
click at [185, 54] on button "Create Shipment [DATE]" at bounding box center [192, 60] width 50 height 34
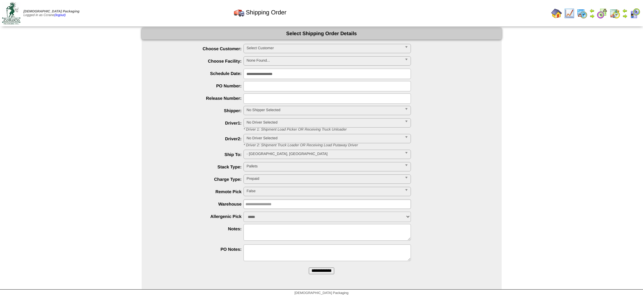
click at [266, 48] on span "Select Customer" at bounding box center [324, 48] width 155 height 8
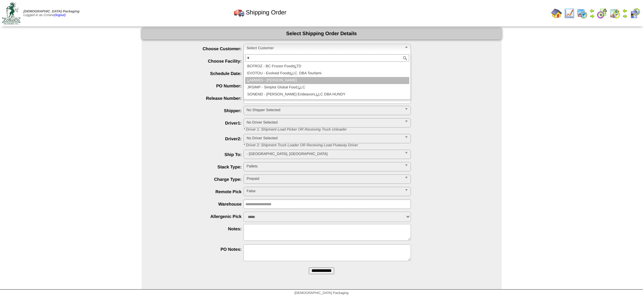
type input "*"
click at [273, 79] on li "L AMWES - [PERSON_NAME]" at bounding box center [327, 80] width 164 height 7
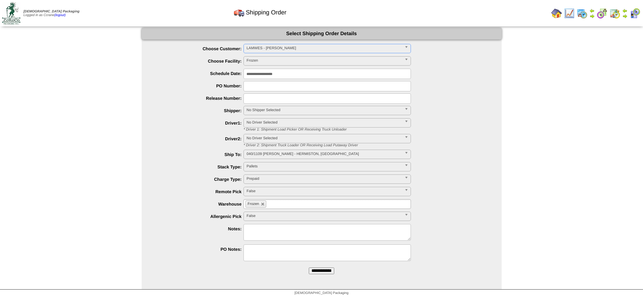
click at [309, 268] on input "**********" at bounding box center [321, 271] width 25 height 7
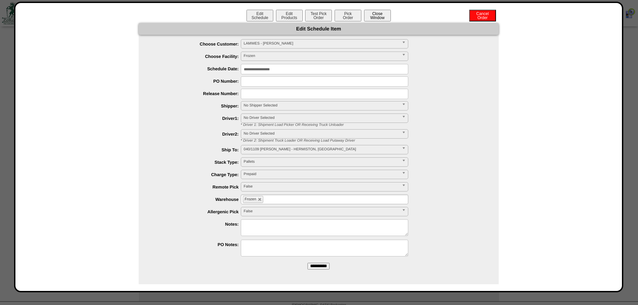
click at [374, 18] on button "Close Window" at bounding box center [377, 16] width 27 height 12
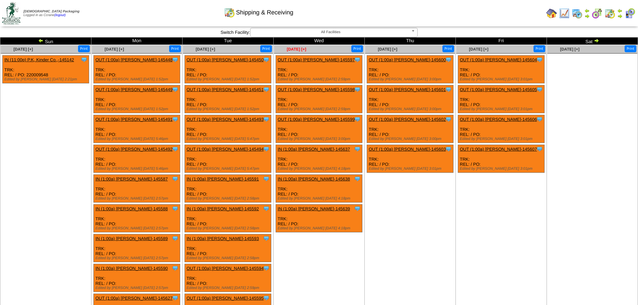
click at [293, 51] on span "[DATE] [+]" at bounding box center [296, 49] width 19 height 5
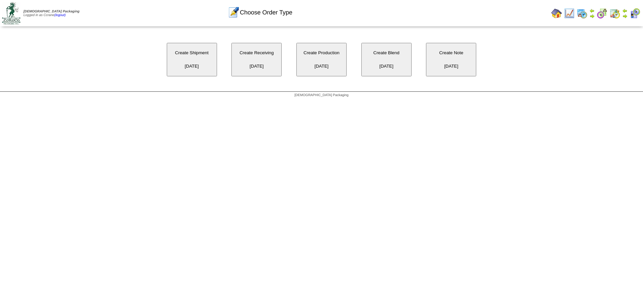
click at [204, 61] on button "Create Shipment [DATE]" at bounding box center [192, 60] width 50 height 34
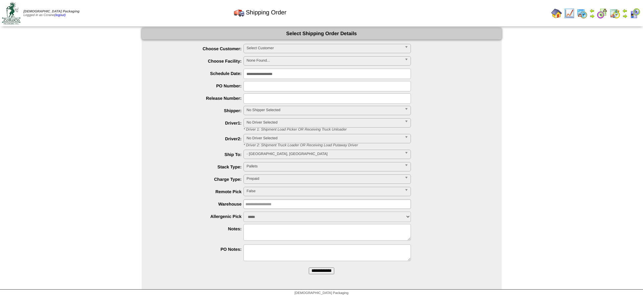
click at [264, 48] on span "Select Customer" at bounding box center [324, 48] width 155 height 8
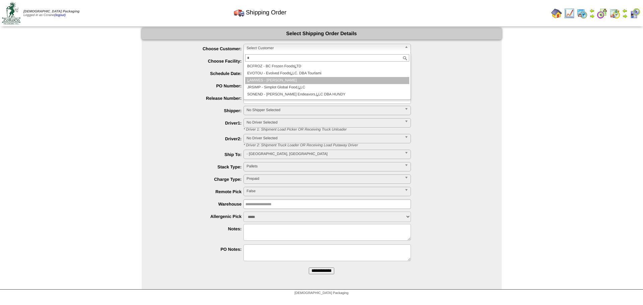
type input "*"
click at [269, 82] on li "L AMWES - [PERSON_NAME]" at bounding box center [327, 80] width 164 height 7
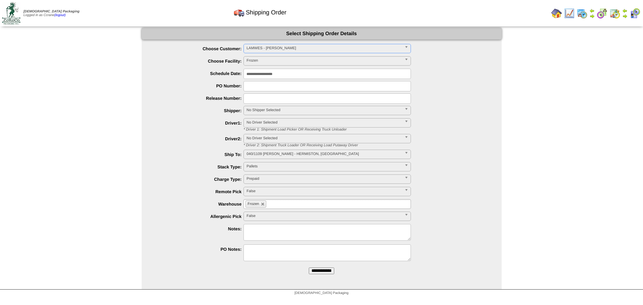
click at [309, 268] on input "**********" at bounding box center [321, 271] width 25 height 7
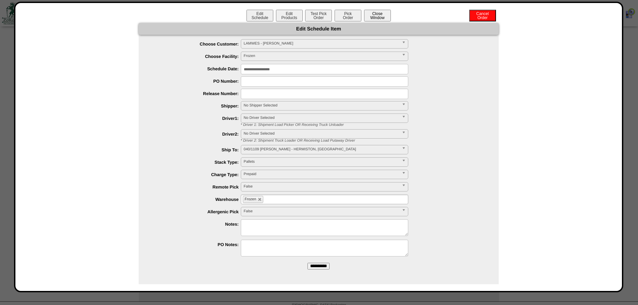
click at [376, 12] on button "Close Window" at bounding box center [377, 16] width 27 height 12
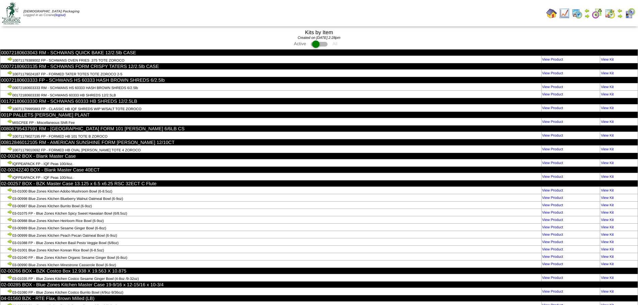
click at [193, 11] on td "Print All" at bounding box center [353, 13] width 380 height 25
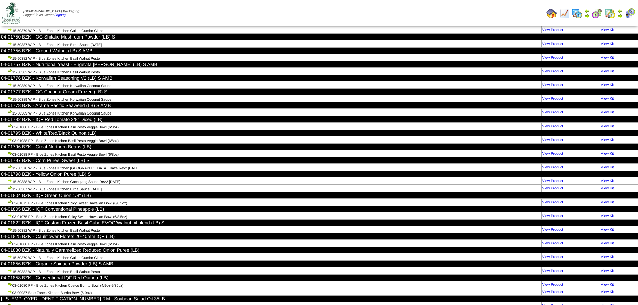
scroll to position [14116, 0]
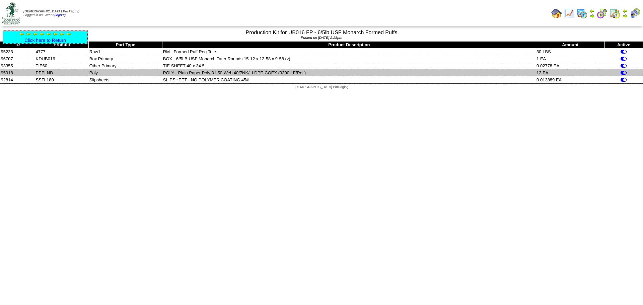
click at [43, 73] on td "PPPLND" at bounding box center [62, 72] width 54 height 7
copy td "PPPLND"
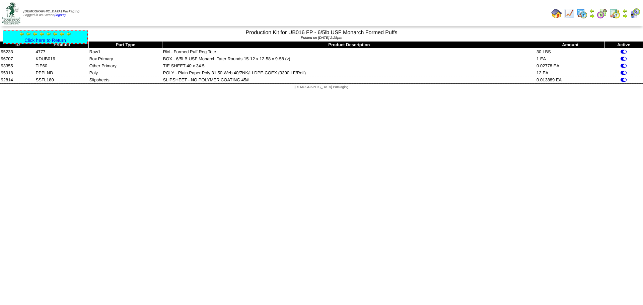
click at [59, 44] on div "Click here to Return" at bounding box center [45, 36] width 85 height 13
click at [59, 43] on link "Click here to Return" at bounding box center [45, 40] width 42 height 5
click at [58, 39] on link "Click here to Return" at bounding box center [45, 40] width 42 height 5
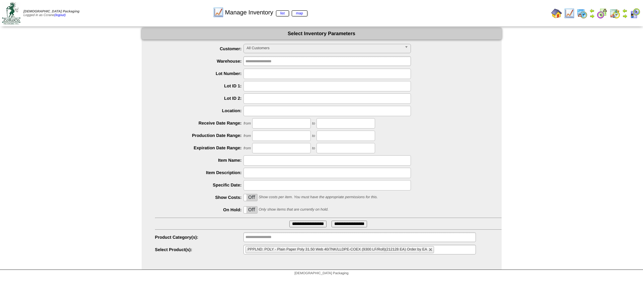
click at [453, 250] on ul "PPPLND: POLY - Plain Paper Poly 31.50 Web 40/7NK/LLDPE-COEX (9300 LF/Roll)(2121…" at bounding box center [360, 250] width 232 height 10
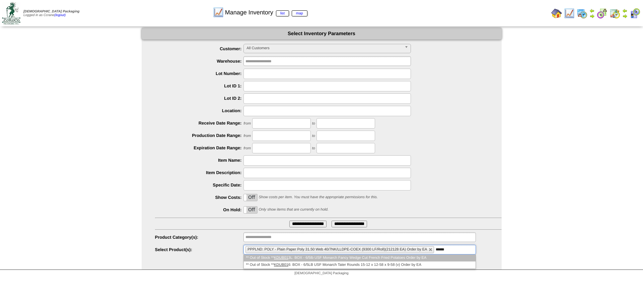
type input "******"
click at [466, 202] on div "On Off Show costs per item. You must have the appropriate permissions for this." at bounding box center [328, 198] width 347 height 10
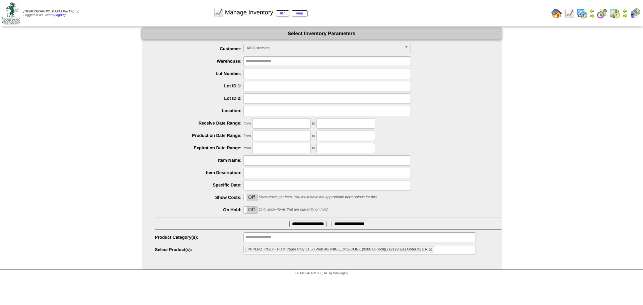
click at [46, 196] on div "**********" at bounding box center [321, 149] width 643 height 242
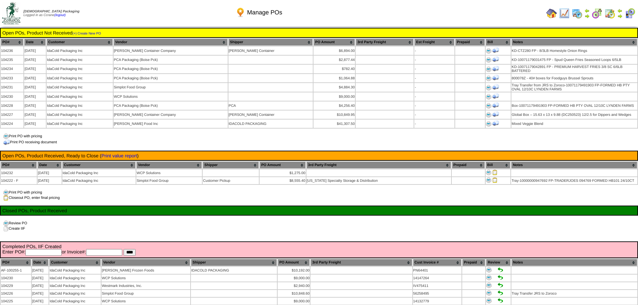
click at [46, 43] on th "Date" at bounding box center [35, 42] width 22 height 7
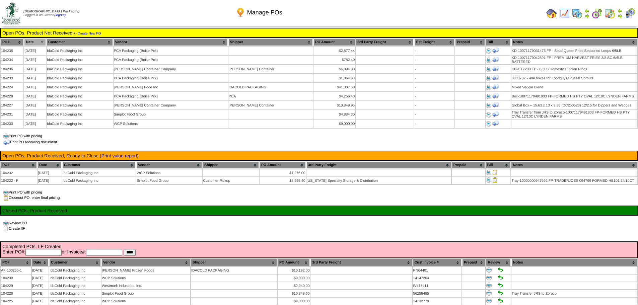
click at [70, 225] on div "Review PO Create IIF" at bounding box center [319, 226] width 638 height 11
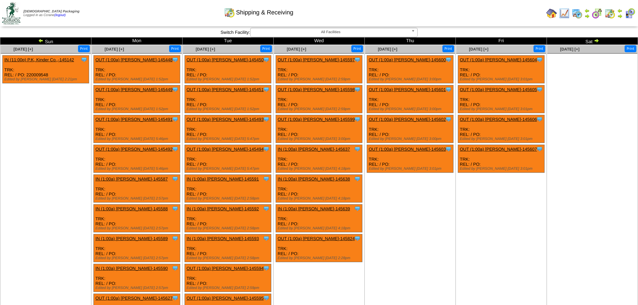
click at [40, 40] on img at bounding box center [40, 40] width 5 height 5
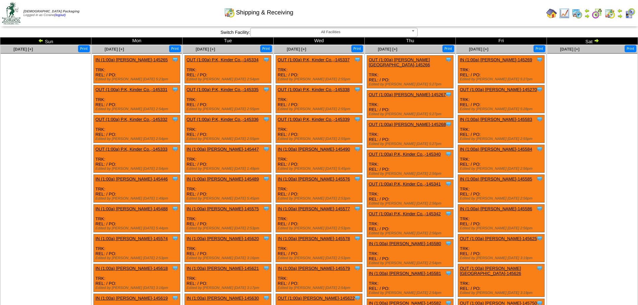
click at [38, 39] on td "Sun" at bounding box center [45, 41] width 91 height 7
click at [41, 40] on img at bounding box center [40, 40] width 5 height 5
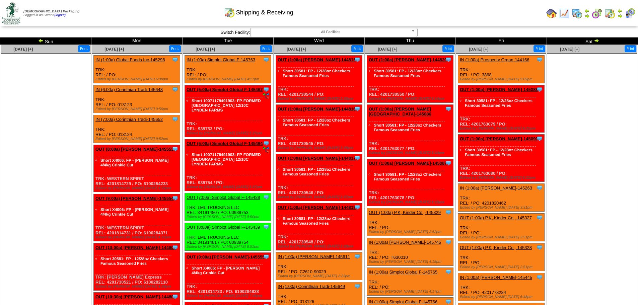
click at [41, 40] on img at bounding box center [40, 40] width 5 height 5
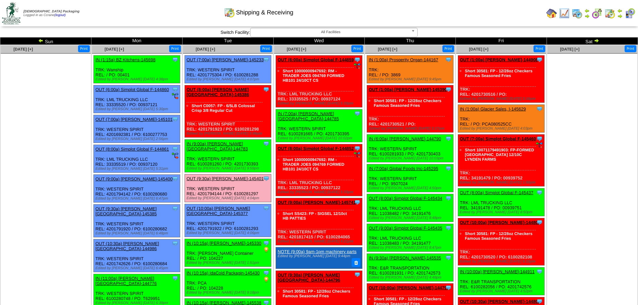
click at [551, 16] on img at bounding box center [551, 13] width 11 height 11
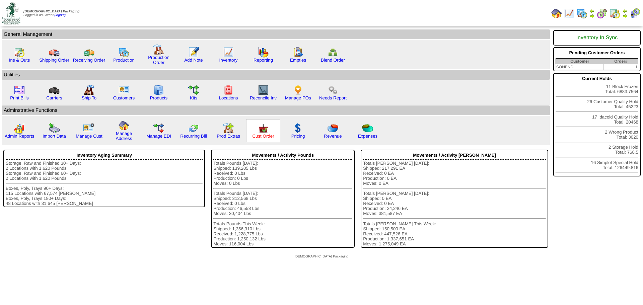
click at [271, 138] on link "Cust Order" at bounding box center [263, 136] width 22 height 5
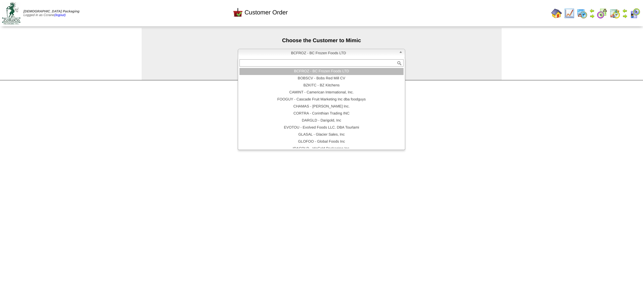
click at [278, 55] on span "BCFROZ - BC Frozen Foods LTD" at bounding box center [318, 53] width 155 height 8
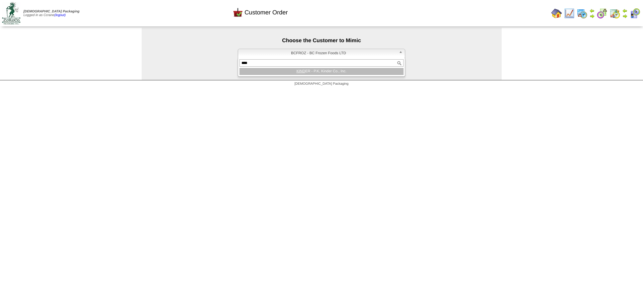
type input "****"
click at [292, 73] on li "KIND ER - P.K, Kinder Co., Inc." at bounding box center [322, 71] width 164 height 7
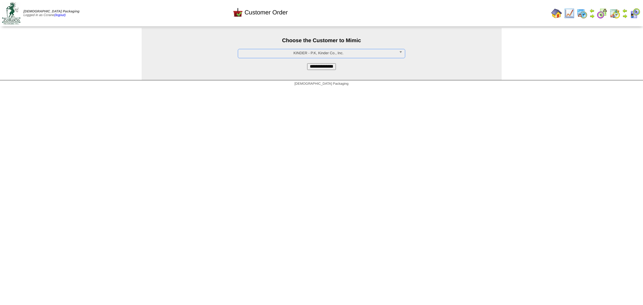
click at [307, 70] on input "**********" at bounding box center [321, 66] width 29 height 7
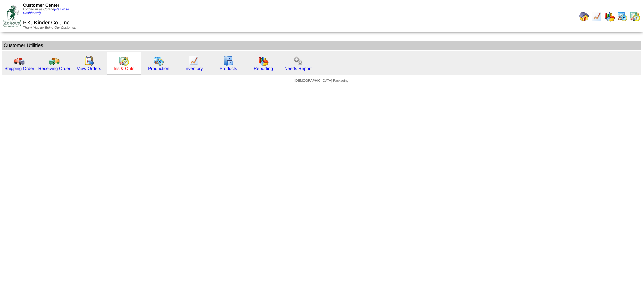
click at [129, 69] on link "Ins & Outs" at bounding box center [124, 68] width 21 height 5
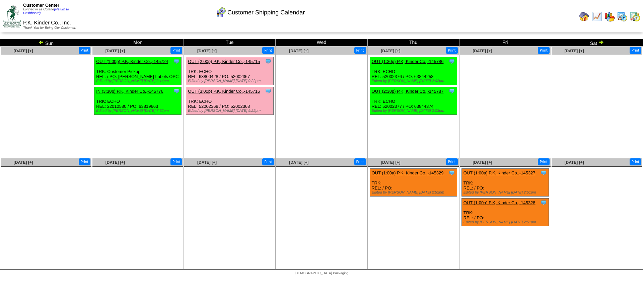
click at [603, 41] on img at bounding box center [601, 42] width 5 height 5
